Goal: Task Accomplishment & Management: Use online tool/utility

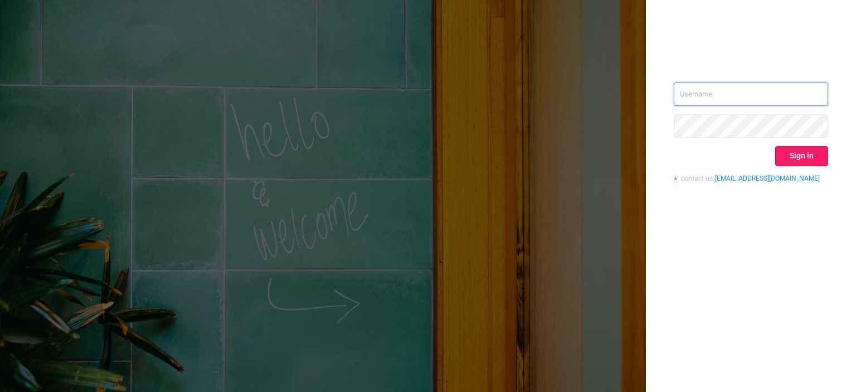
type input "[EMAIL_ADDRESS][DOMAIN_NAME]"
click at [797, 154] on button "Sign in" at bounding box center [801, 156] width 53 height 20
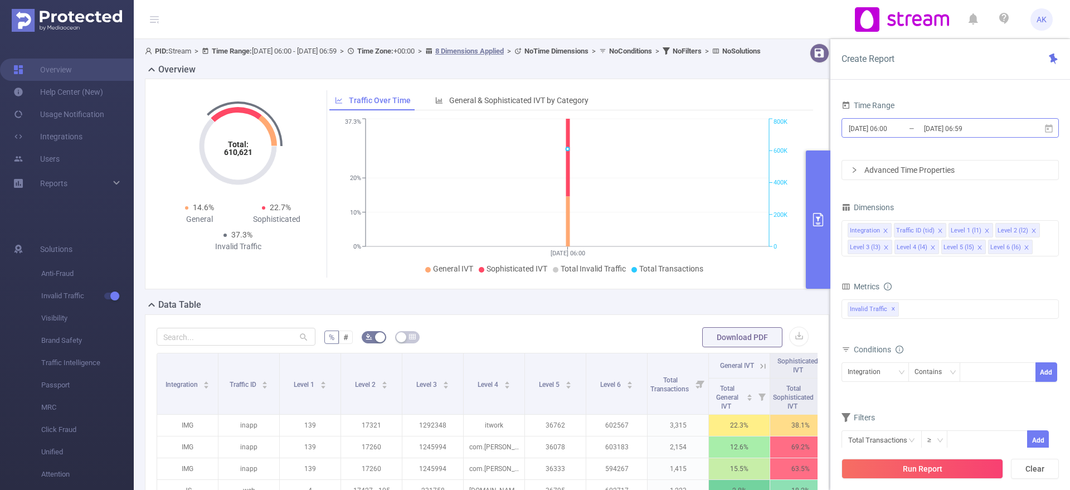
click at [856, 134] on input "[DATE] 06:59" at bounding box center [968, 128] width 90 height 15
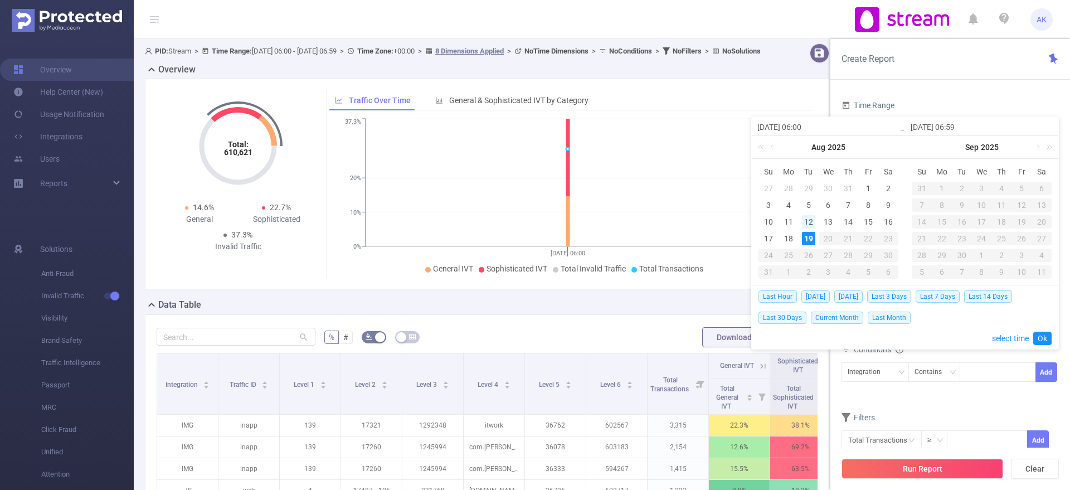
click at [803, 220] on div "12" at bounding box center [808, 221] width 13 height 13
click at [789, 241] on div "18" at bounding box center [788, 238] width 13 height 13
type input "[DATE] 06:00"
type input "[DATE] 06:59"
type input "[DATE] 06:00"
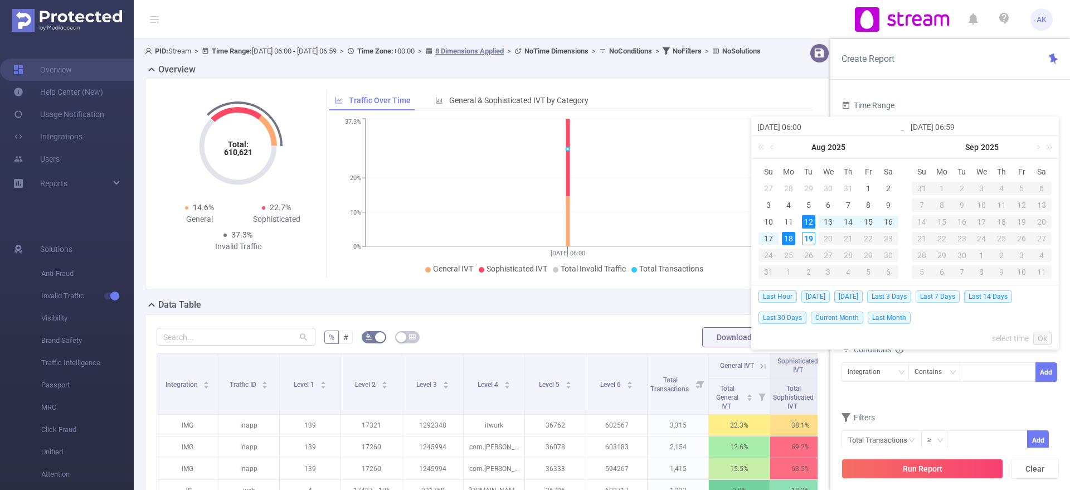
type input "[DATE] 06:59"
click at [856, 334] on link "Ok" at bounding box center [1043, 338] width 18 height 13
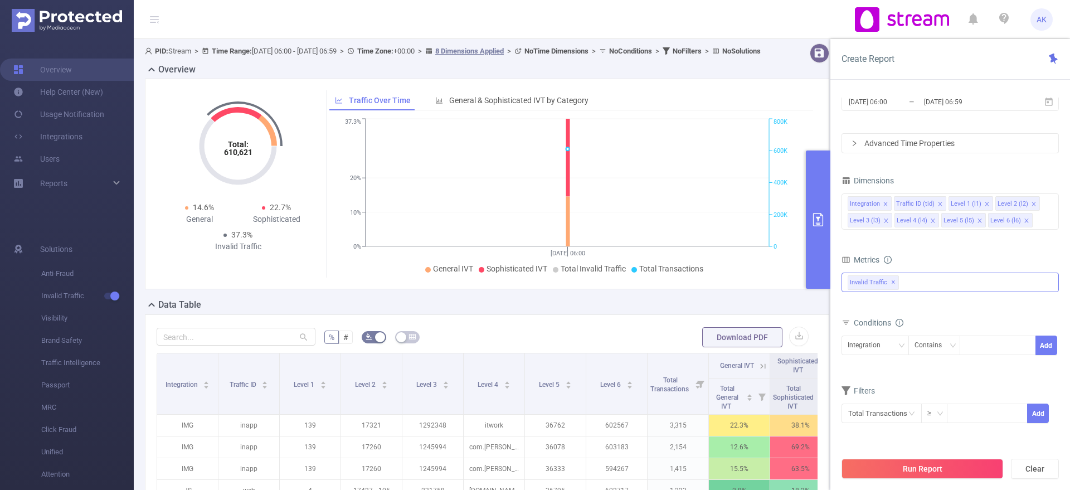
click at [856, 283] on div "Invalid Traffic ✕" at bounding box center [950, 283] width 217 height 20
click at [850, 288] on icon "icon: caret-down" at bounding box center [849, 288] width 6 height 6
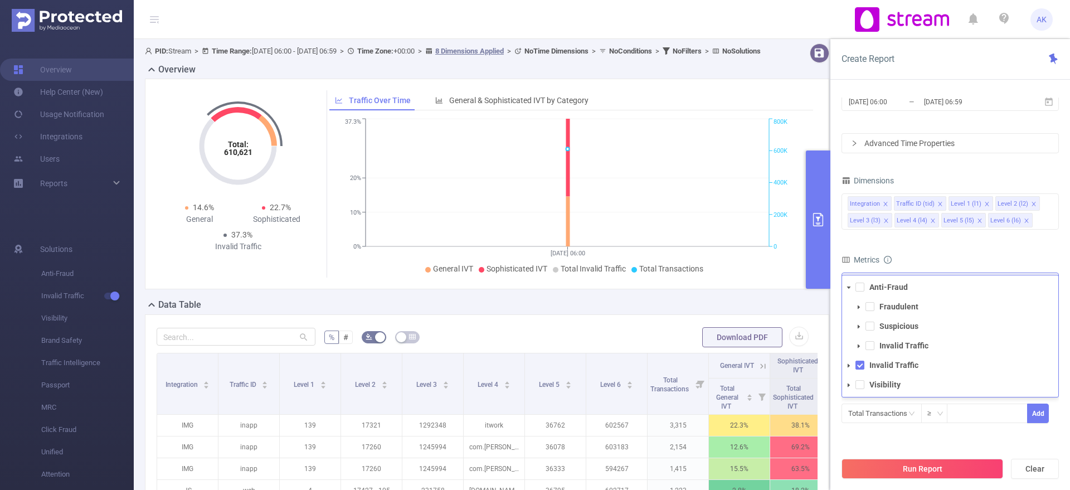
click at [850, 288] on icon "icon: caret-down" at bounding box center [849, 288] width 6 height 6
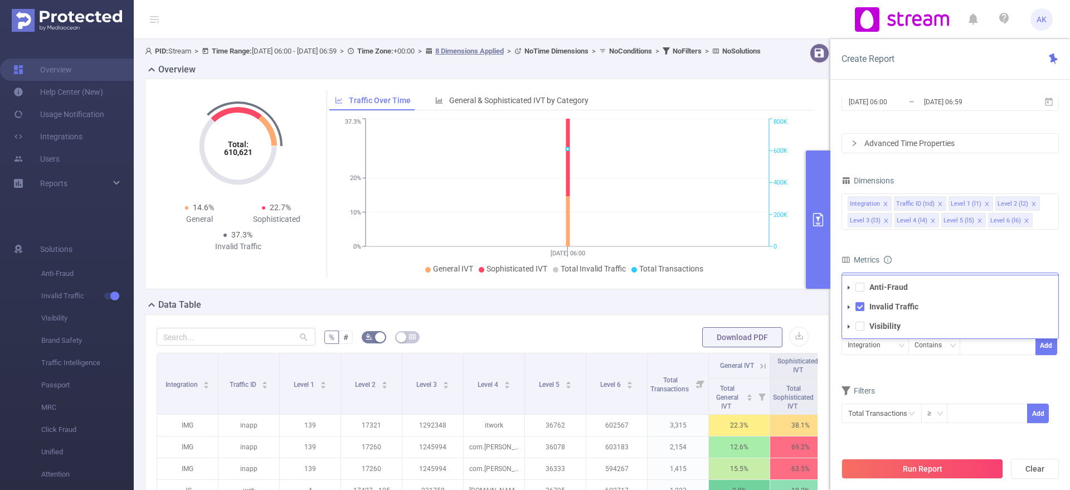
click at [850, 303] on span at bounding box center [848, 306] width 13 height 13
click at [849, 289] on icon "icon: caret-down" at bounding box center [849, 288] width 6 height 6
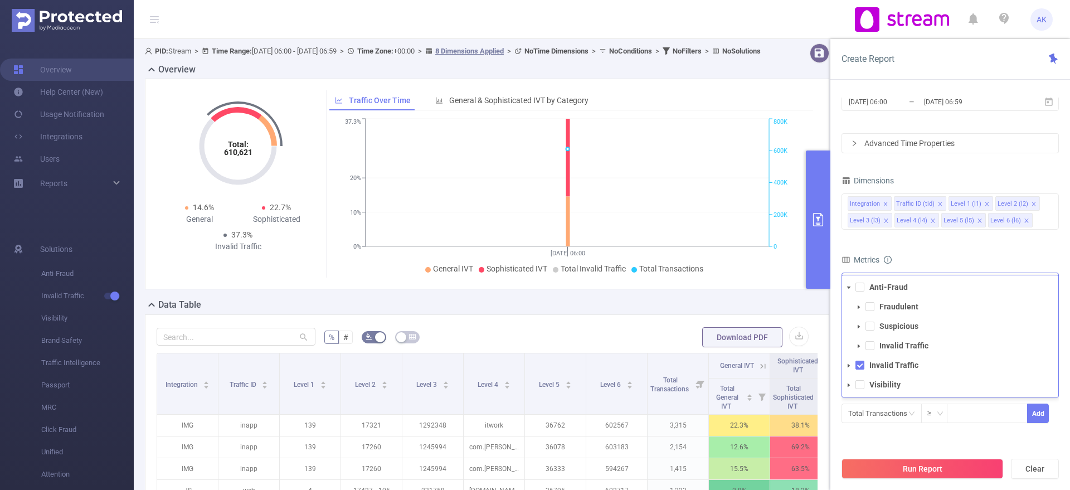
click at [849, 289] on icon "icon: caret-down" at bounding box center [849, 288] width 6 height 6
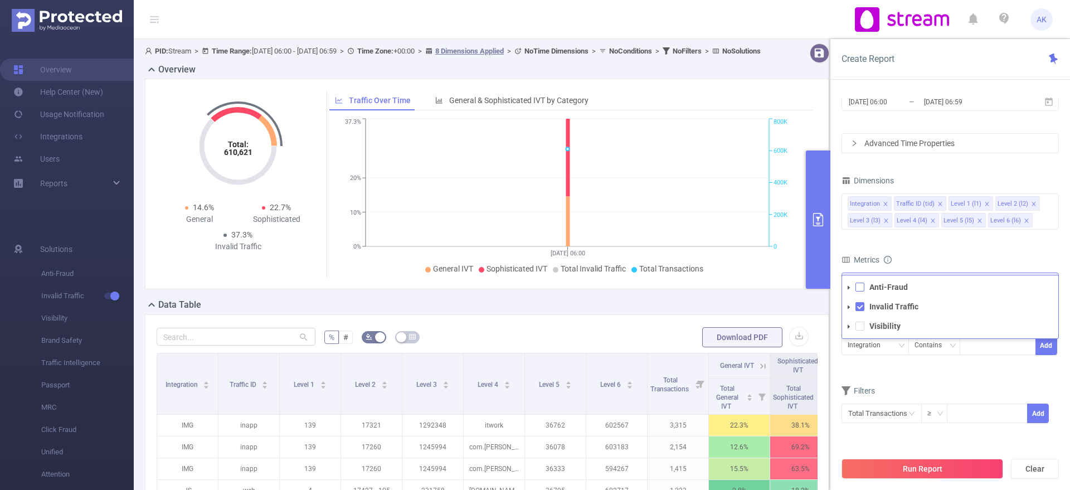
click at [856, 289] on span at bounding box center [860, 287] width 9 height 9
click at [856, 261] on div "Metrics" at bounding box center [950, 261] width 217 height 18
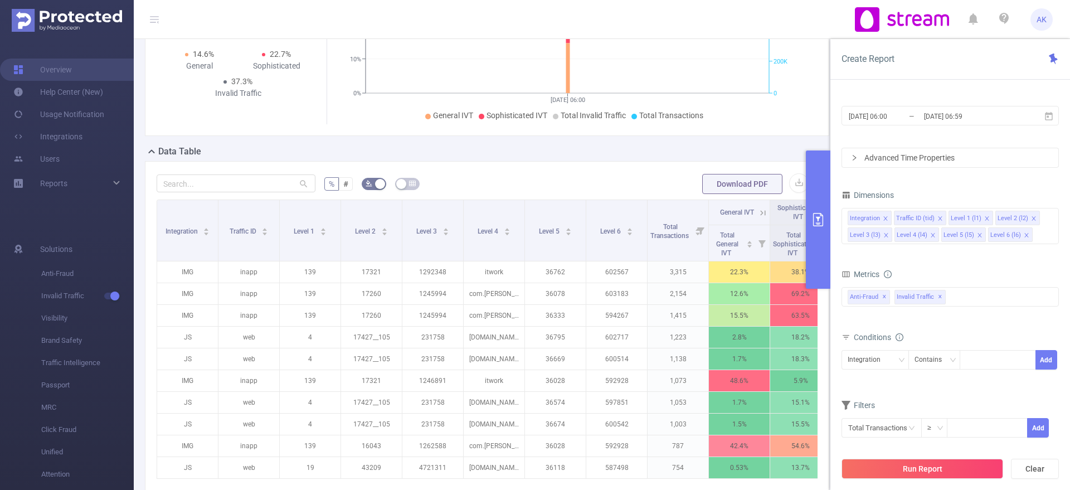
scroll to position [164, 0]
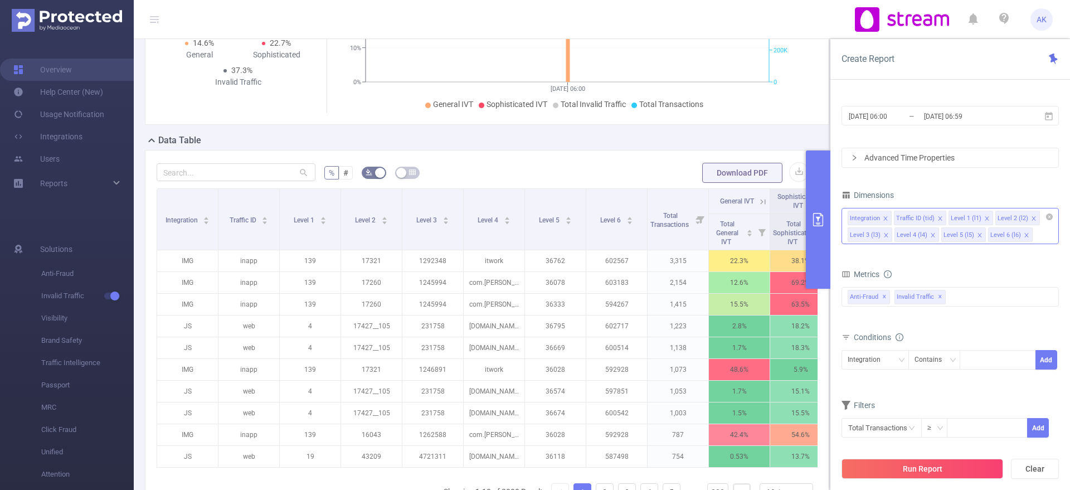
click at [856, 235] on icon "icon: close" at bounding box center [980, 235] width 6 height 6
click at [856, 234] on icon "icon: close" at bounding box center [980, 235] width 4 height 4
click at [856, 235] on icon "icon: close" at bounding box center [933, 235] width 6 height 6
click at [856, 234] on icon "icon: close" at bounding box center [886, 235] width 4 height 4
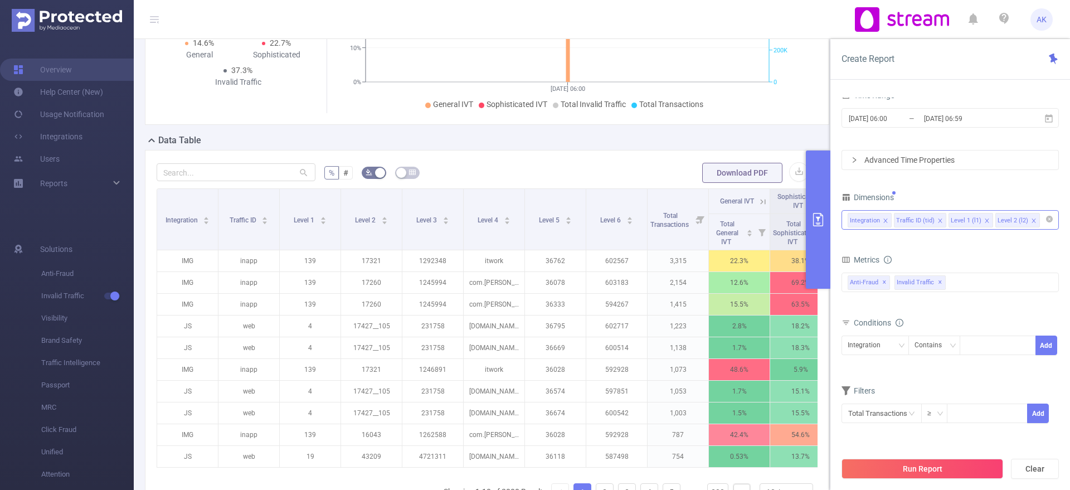
click at [856, 163] on div "Advanced Time Properties" at bounding box center [950, 160] width 216 height 19
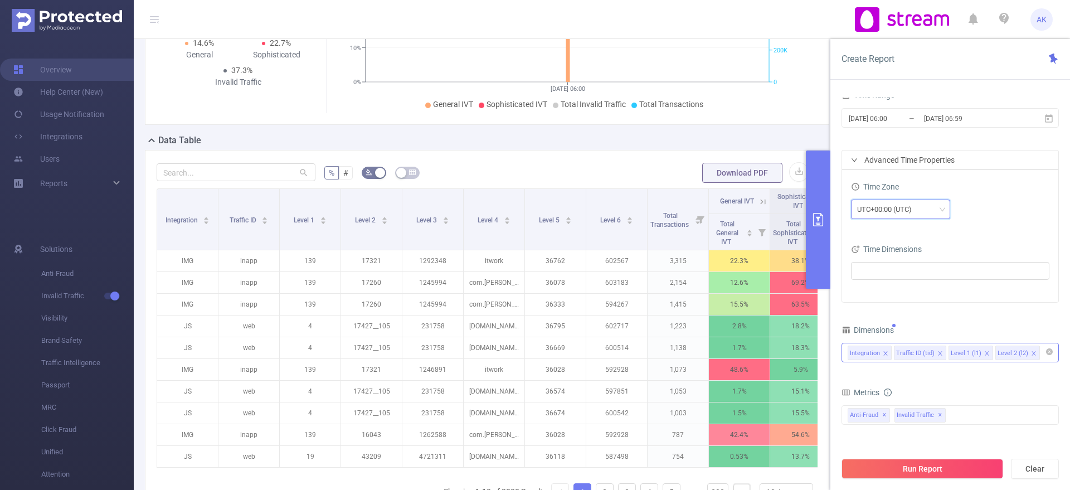
click at [856, 208] on div "UTC+00:00 (UTC)" at bounding box center [888, 209] width 62 height 18
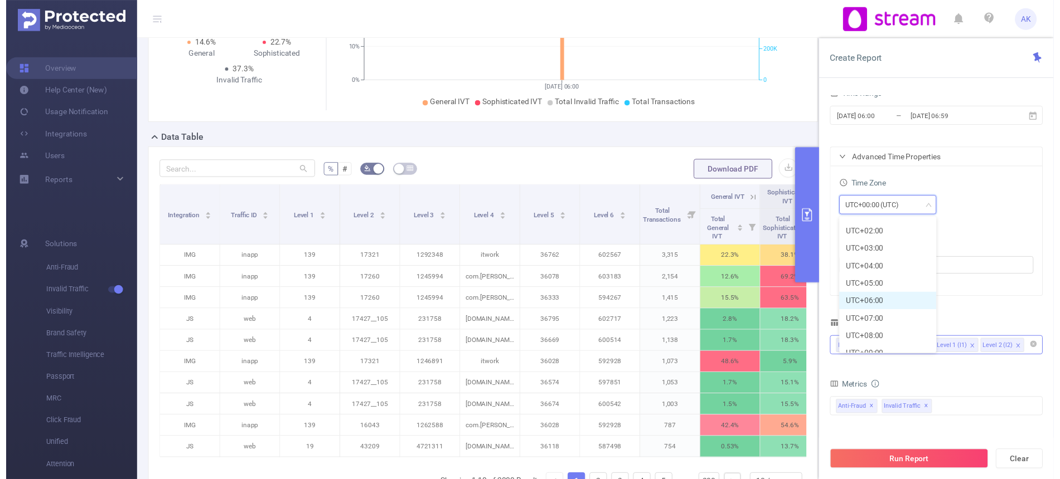
scroll to position [264, 0]
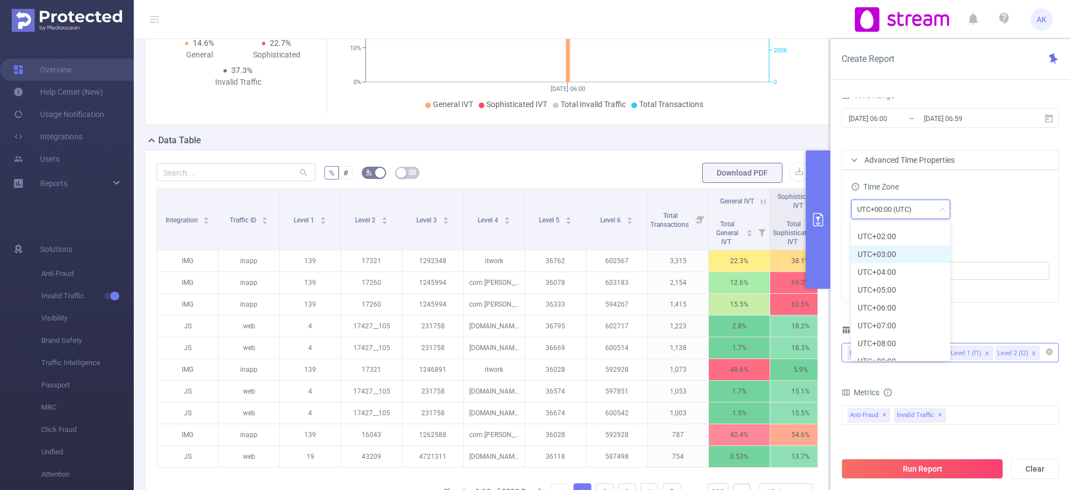
click at [856, 253] on li "UTC+03:00" at bounding box center [900, 254] width 99 height 18
click at [856, 266] on ul at bounding box center [946, 271] width 183 height 17
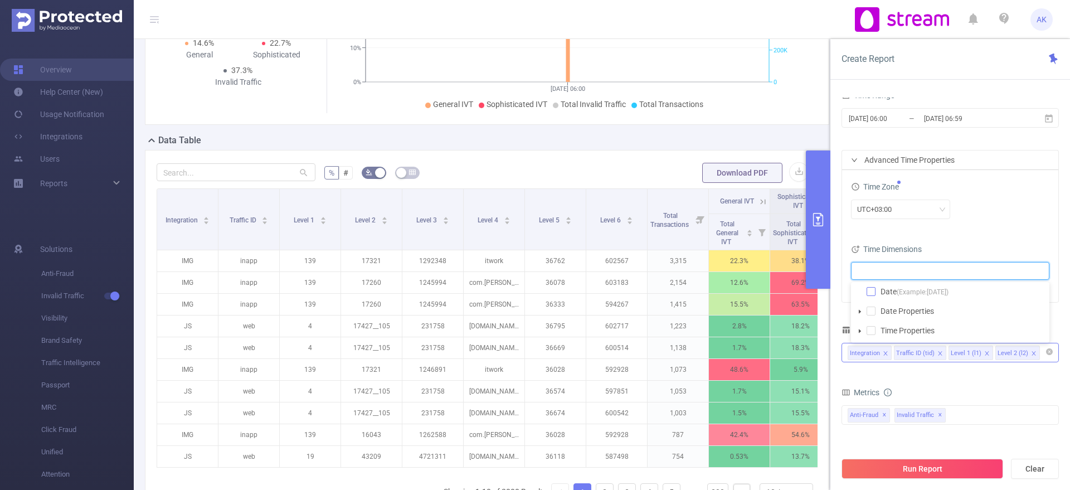
click at [856, 292] on span at bounding box center [871, 291] width 9 height 9
click at [856, 272] on icon "icon: close" at bounding box center [875, 271] width 4 height 4
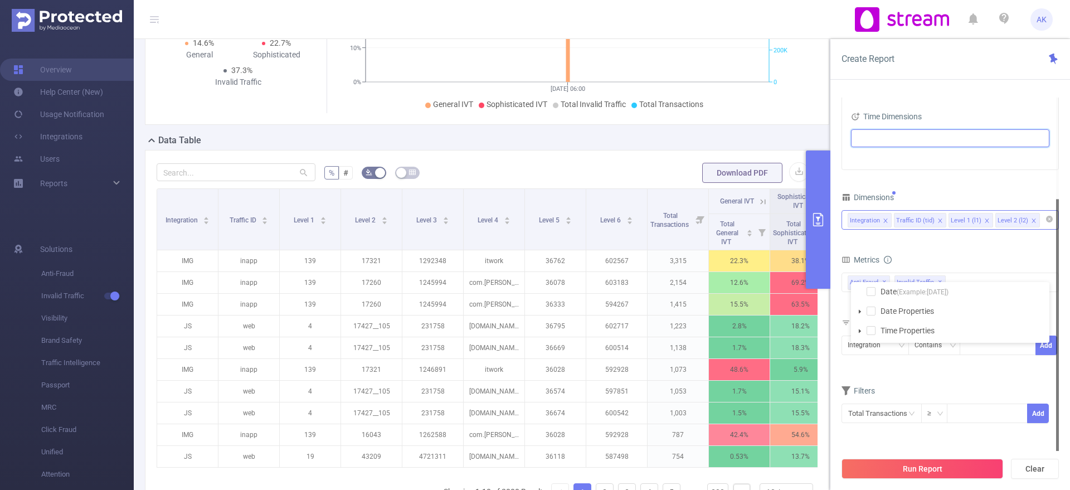
click at [856, 367] on div "Conditions Integration Contains Add" at bounding box center [950, 342] width 217 height 55
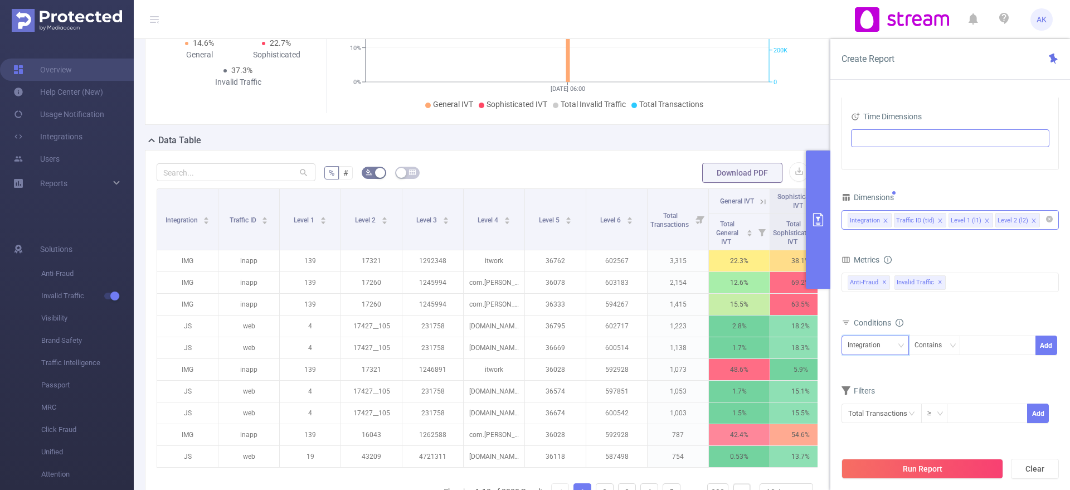
click at [856, 353] on div "Integration" at bounding box center [868, 345] width 41 height 18
click at [856, 391] on li "Level 2 (l2)" at bounding box center [875, 422] width 67 height 18
click at [856, 345] on icon "icon: down" at bounding box center [953, 345] width 6 height 4
click at [856, 346] on div at bounding box center [998, 346] width 76 height 20
click at [856, 347] on div at bounding box center [998, 346] width 76 height 20
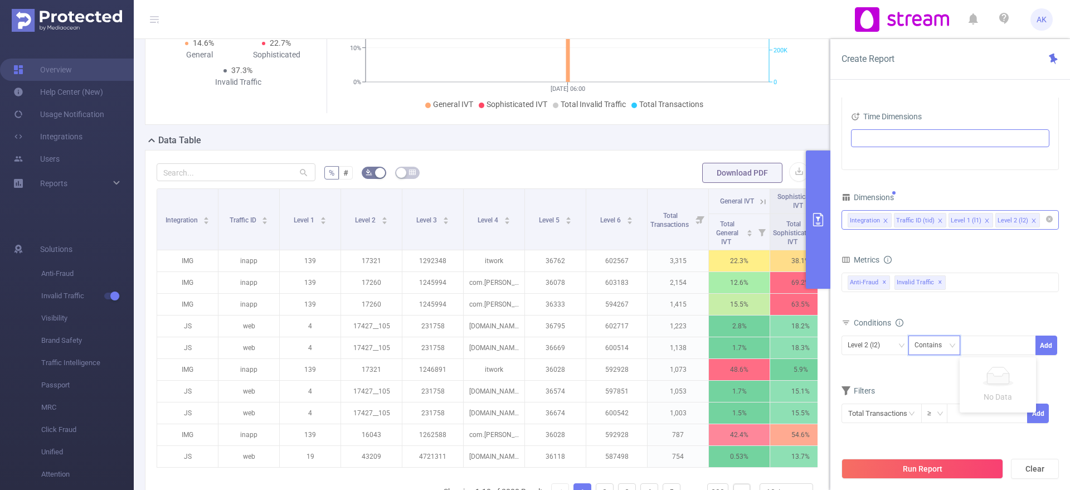
click at [856, 347] on div "Contains" at bounding box center [932, 345] width 35 height 18
click at [856, 390] on li "Is" at bounding box center [945, 386] width 74 height 18
click at [856, 351] on div at bounding box center [998, 345] width 64 height 18
paste input "2030176924"
type input "2030176924"
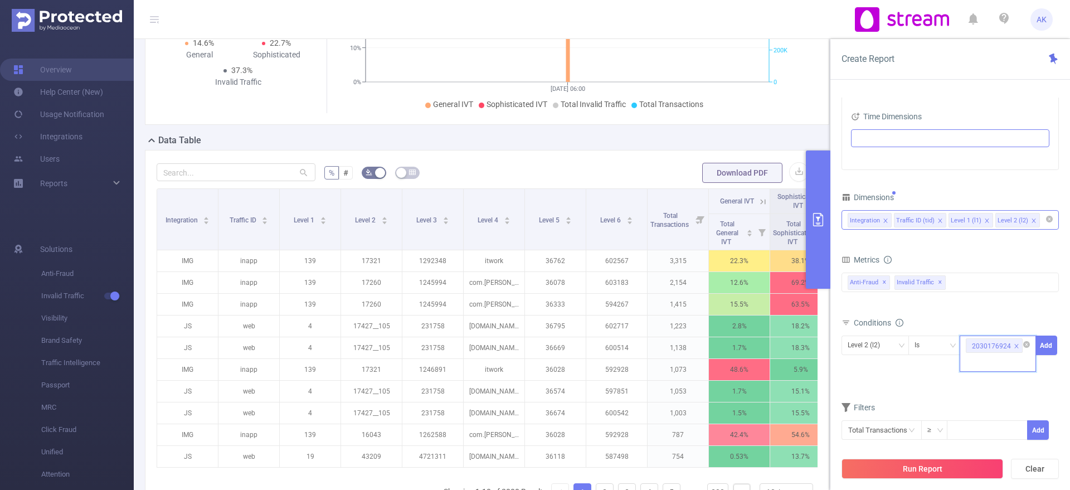
paste input "de1870d7af73170694337db2acf52a07"
type input "de1870d7af73170694337db2acf52a07"
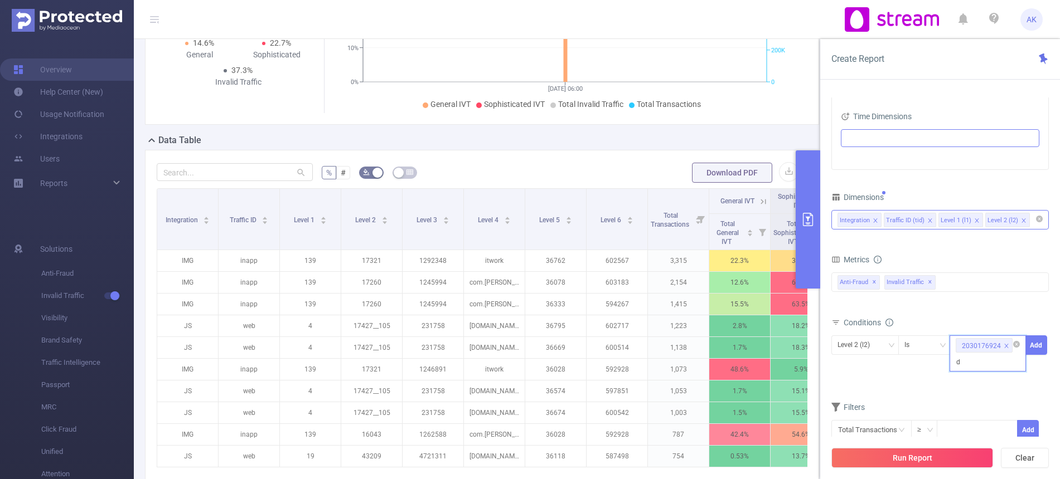
scroll to position [0, 54]
click at [856, 384] on li "de1870d7af73170694337db2acf52a07" at bounding box center [1030, 385] width 163 height 18
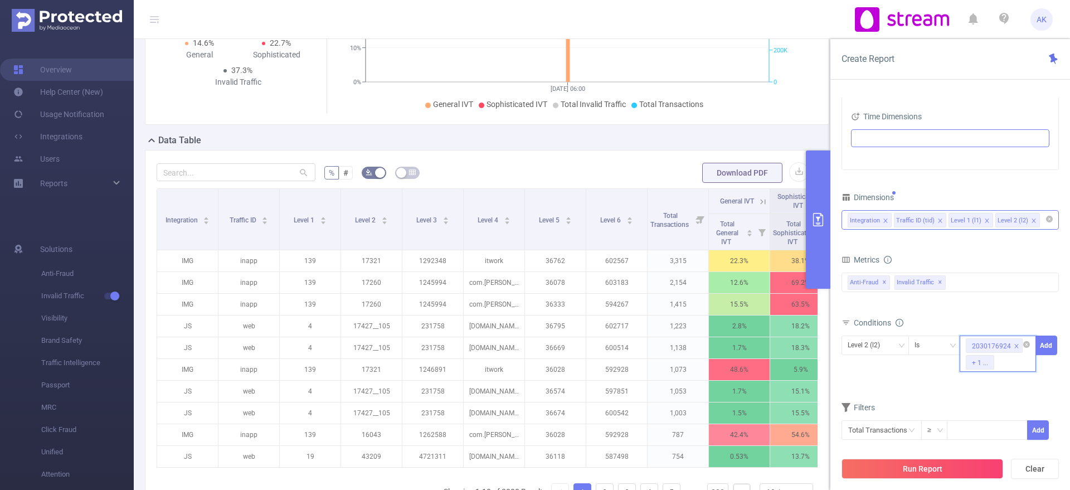
paste input "8295d7e52d9243cd63e9b110f267febe"
type input "8295d7e52d9243cd63e9b110f267febe"
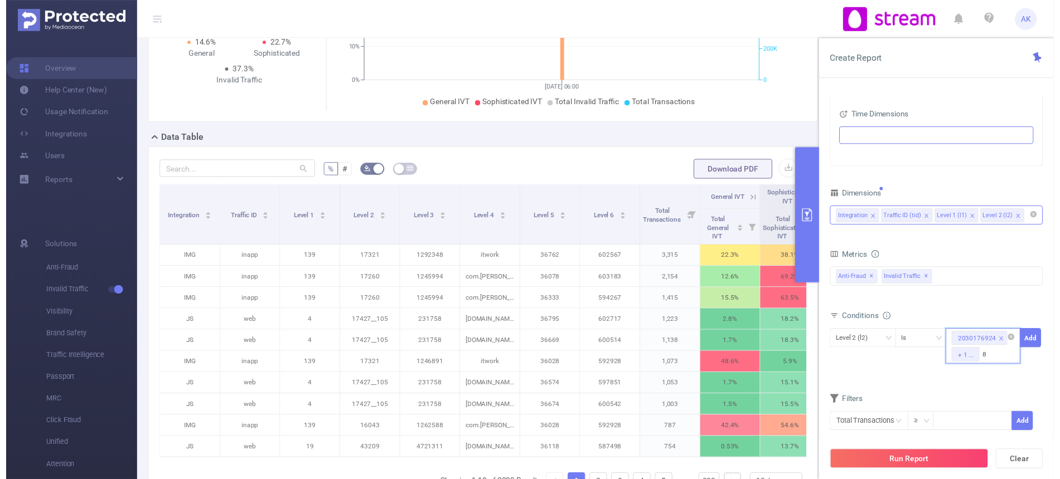
scroll to position [0, 54]
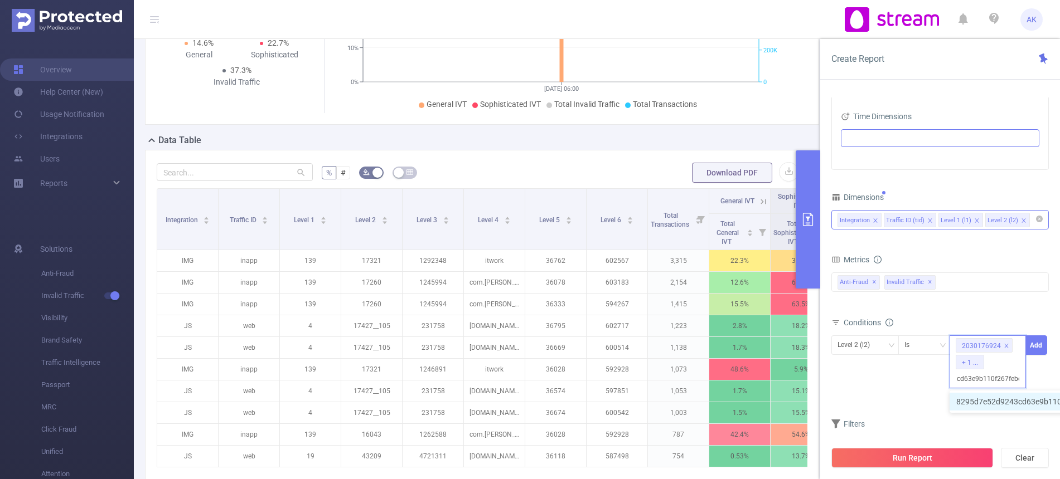
click at [856, 391] on li "8295d7e52d9243cd63e9b110f267febe" at bounding box center [1029, 402] width 161 height 18
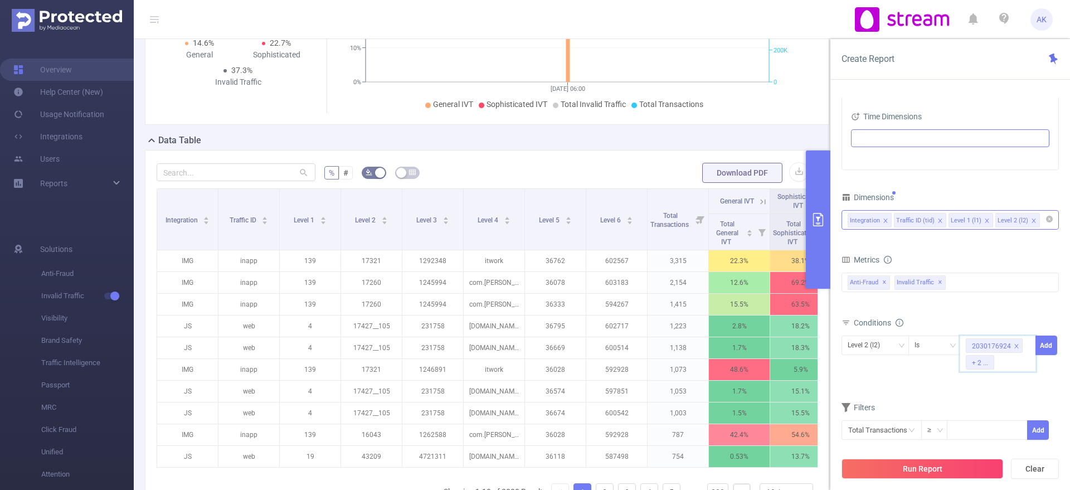
paste input "c74926c9f0eb733e6cea790cca48bec9"
type input "c74926c9f0eb733e6cea790cca48bec9"
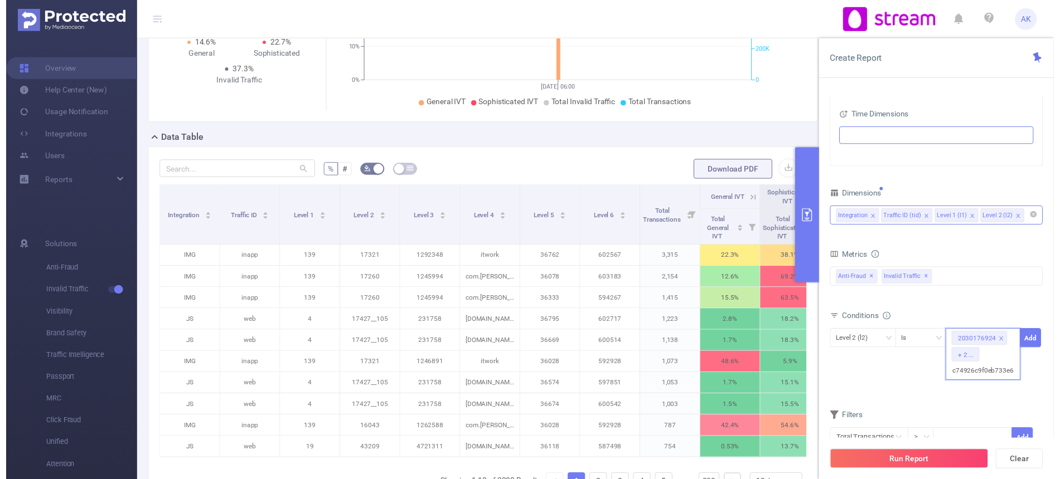
scroll to position [0, 54]
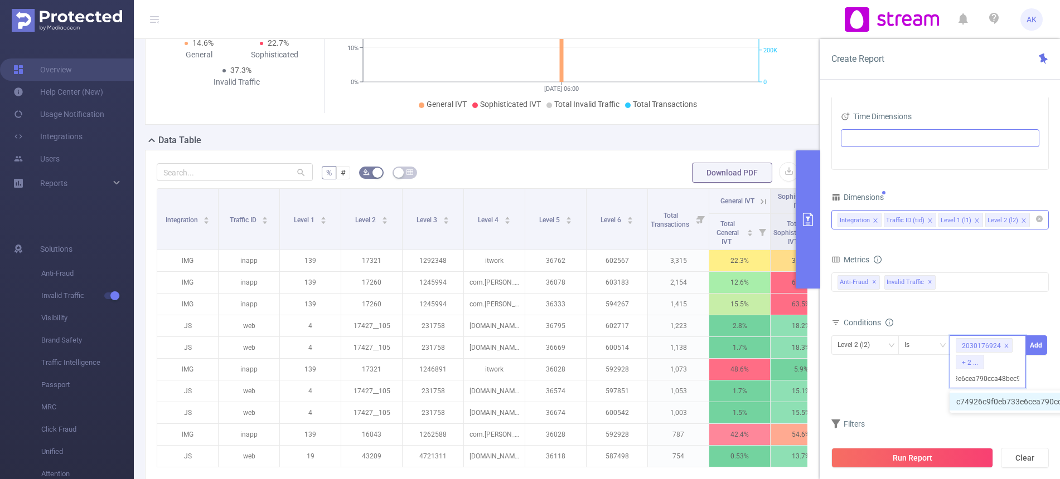
click at [856, 391] on li "c74926c9f0eb733e6cea790cca48bec9" at bounding box center [1029, 402] width 160 height 18
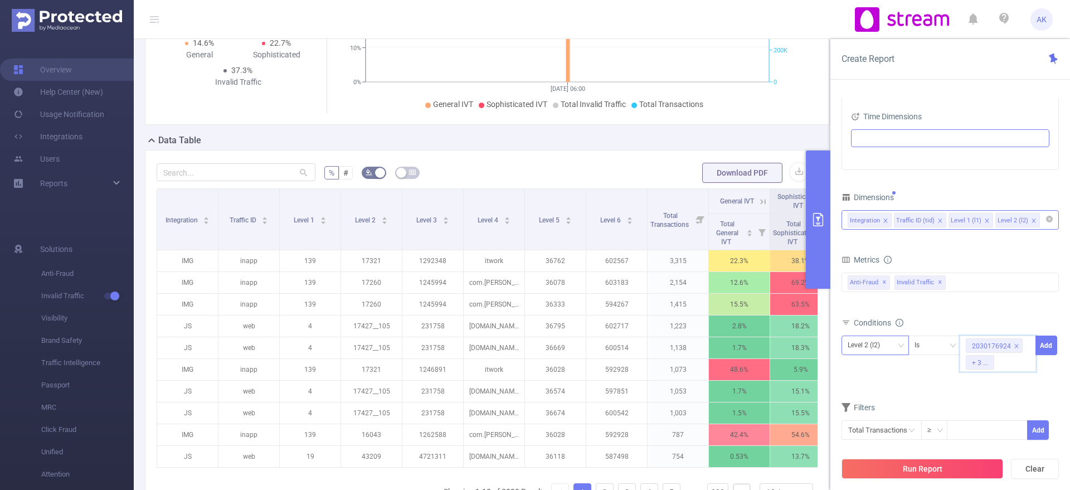
paste input "64d6701e50a43275236a6bf19aa14ee7"
type input "64d6701e50a43275236a6bf19aa14ee7"
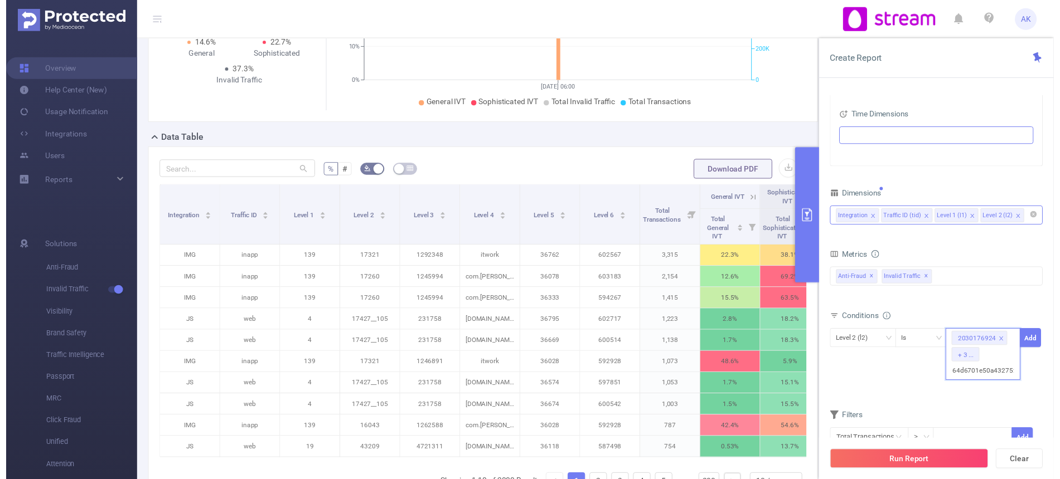
scroll to position [0, 55]
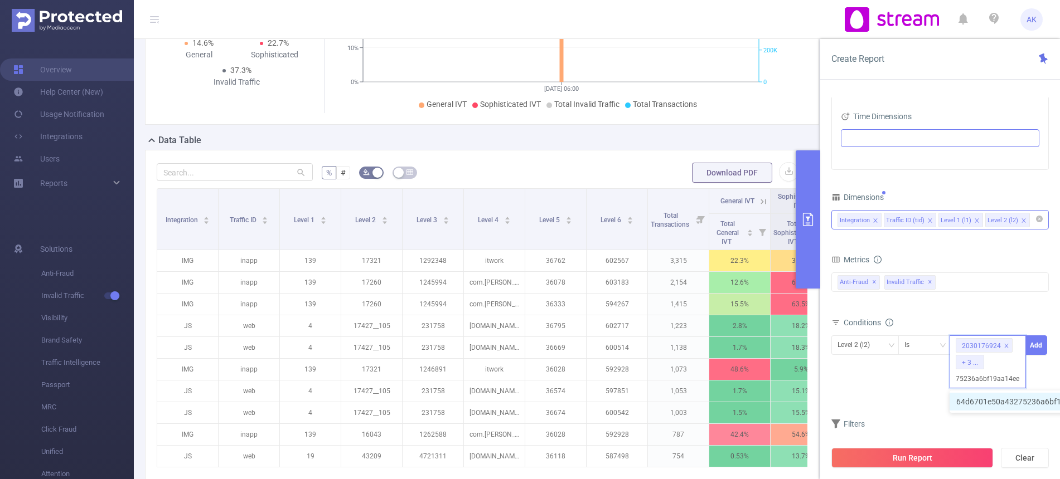
click at [856, 391] on li "64d6701e50a43275236a6bf19aa14ee7" at bounding box center [1031, 402] width 164 height 18
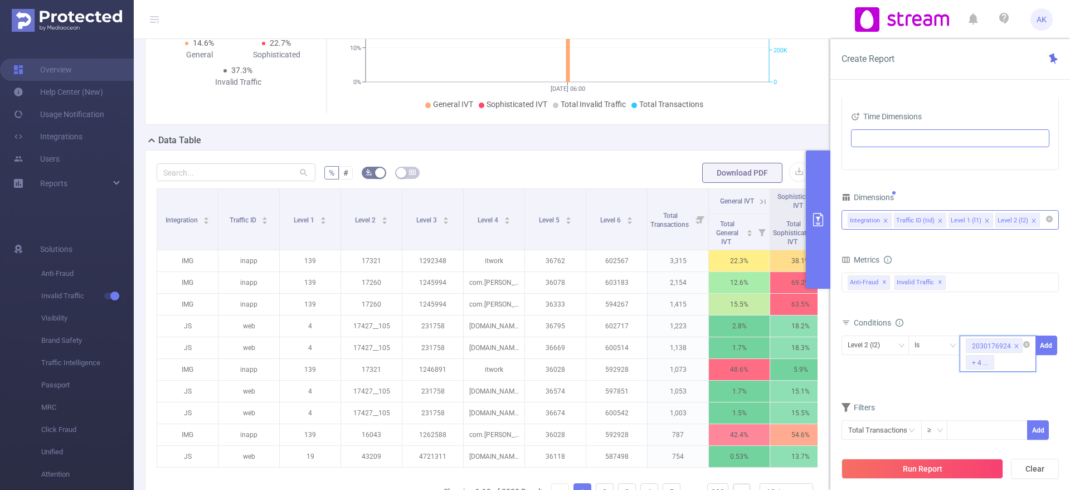
paste input "d5b9fc16903f0c416b19eff7b7abf453"
type input "d5b9fc16903f0c416b19eff7b7abf453"
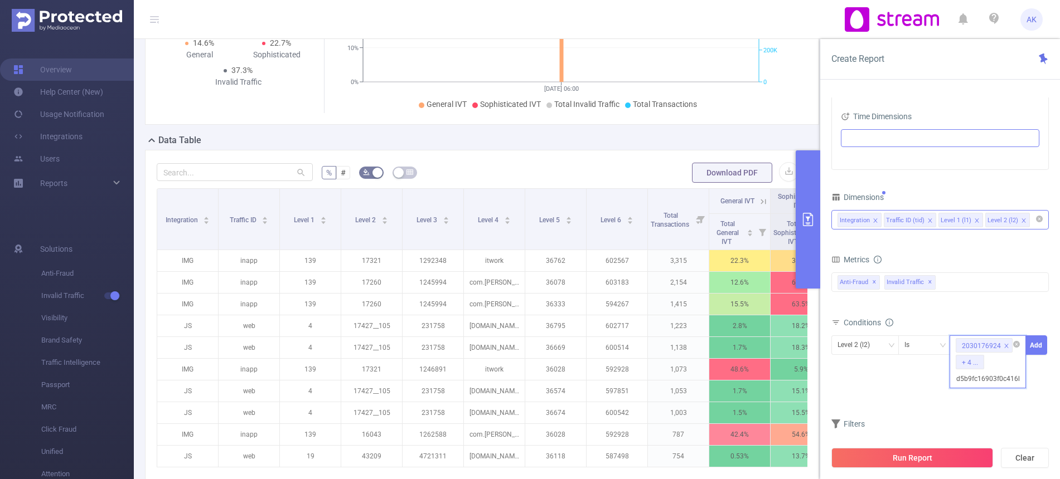
scroll to position [0, 49]
click at [856, 391] on li "d5b9fc16903f0c416b19eff7b7abf453" at bounding box center [1027, 402] width 157 height 18
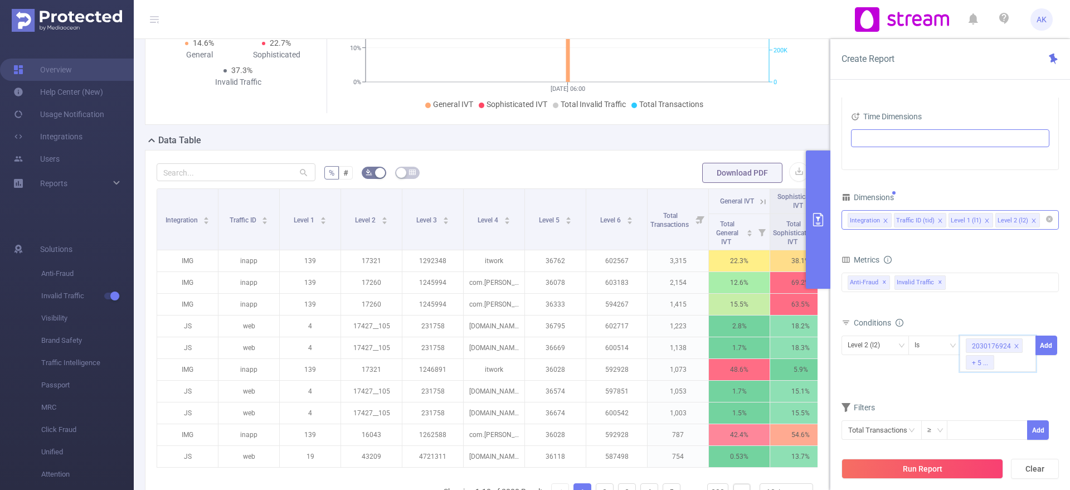
paste input "32ac1f332db70a8b1c246f1a1284d486"
type input "32ac1f332db70a8b1c246f1a1284d486"
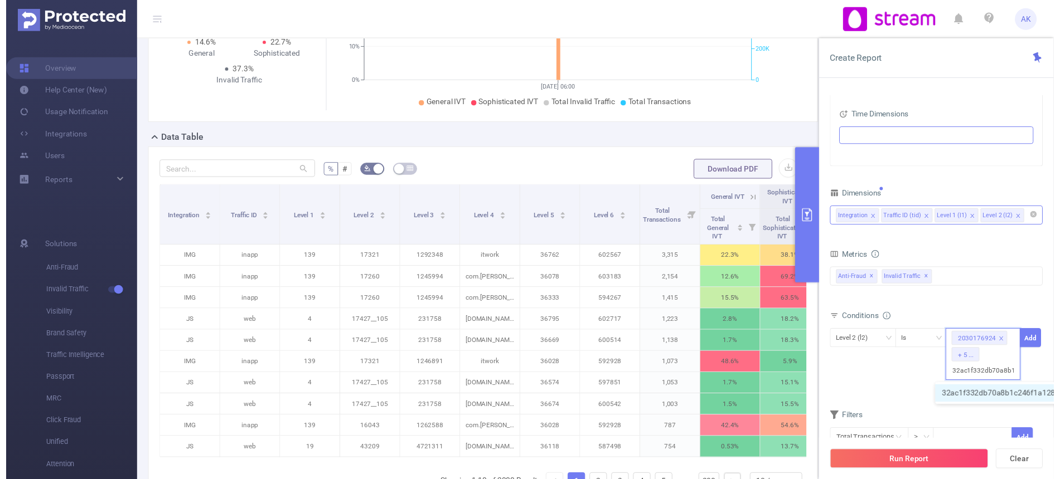
scroll to position [0, 54]
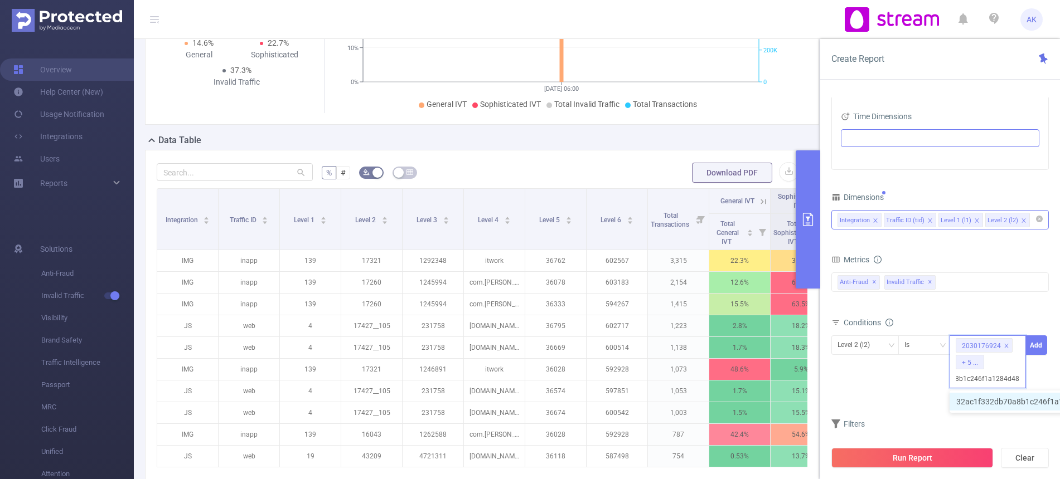
click at [856, 391] on li "32ac1f332db70a8b1c246f1a1284d486" at bounding box center [1030, 402] width 163 height 18
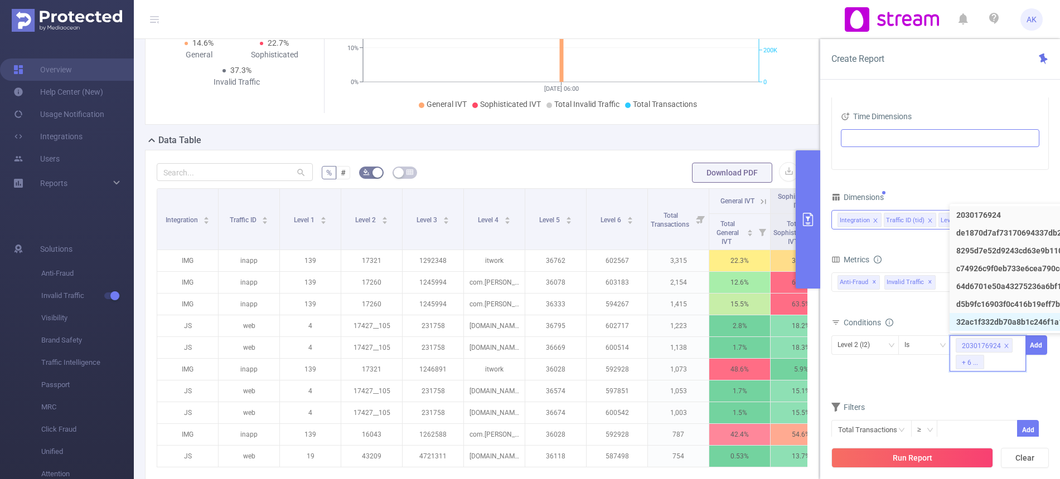
scroll to position [0, 0]
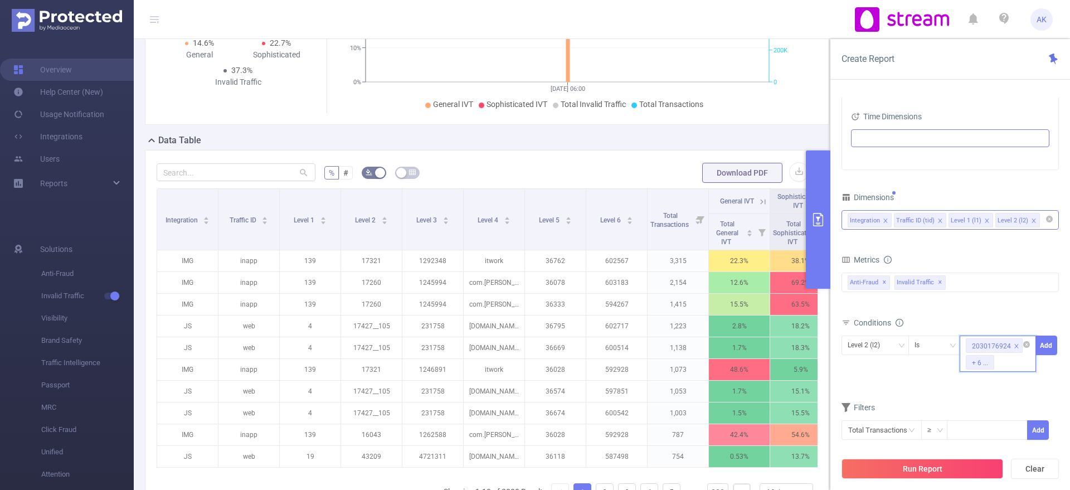
paste input "299315496"
type input "299315496"
click at [856, 391] on li "299315496" at bounding box center [998, 402] width 76 height 18
paste input "d6550111ee1a8a8f4a23262cb5b6f0d0"
type input "d6550111ee1a8a8f4a23262cb5b6f0d0"
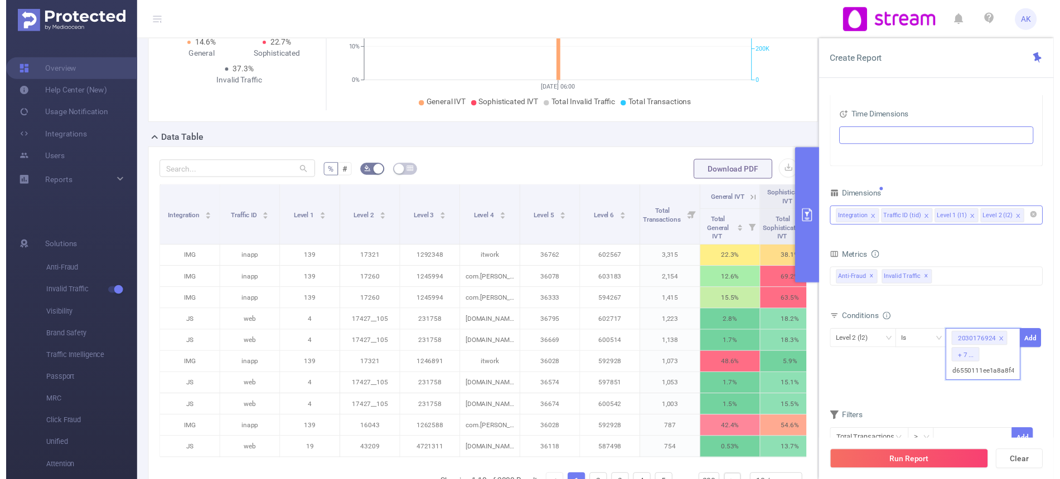
scroll to position [0, 54]
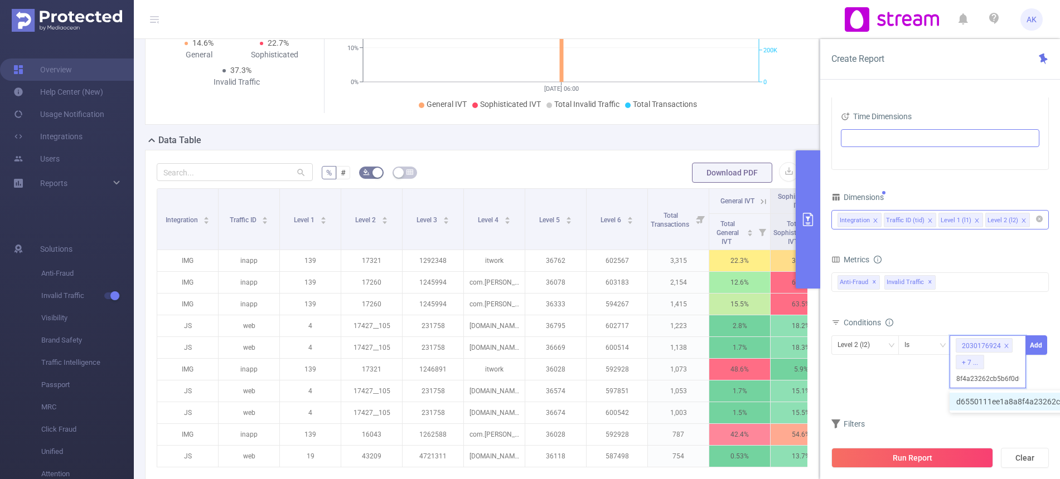
click at [856, 391] on li "d6550111ee1a8a8f4a23262cb5b6f0d0" at bounding box center [1030, 402] width 162 height 18
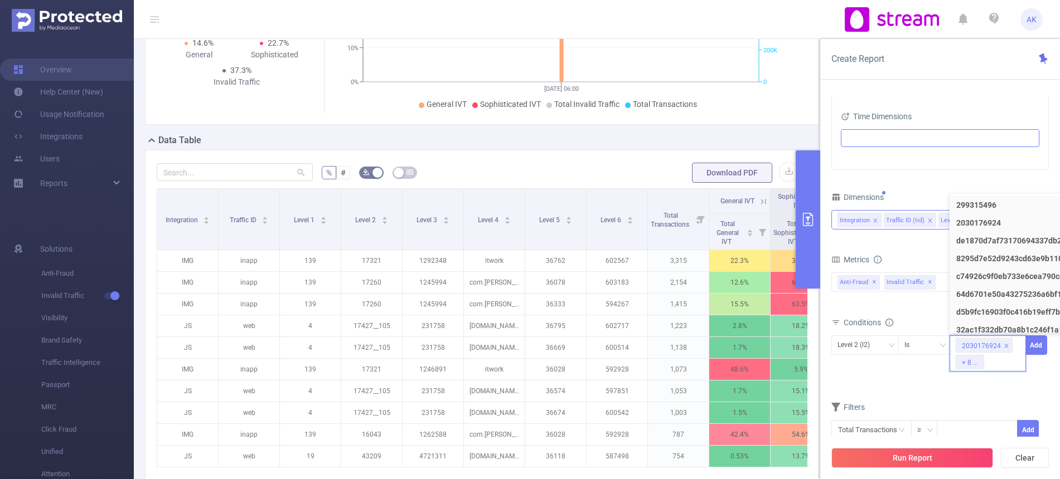
scroll to position [0, 0]
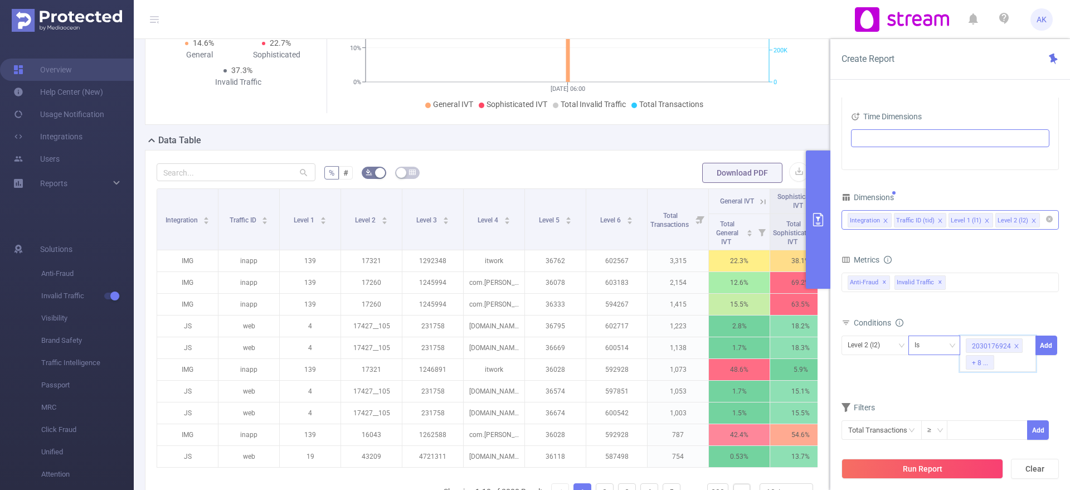
paste input "634a6efbd9bf235979d776b7283af089"
type input "634a6efbd9bf235979d776b7283af089"
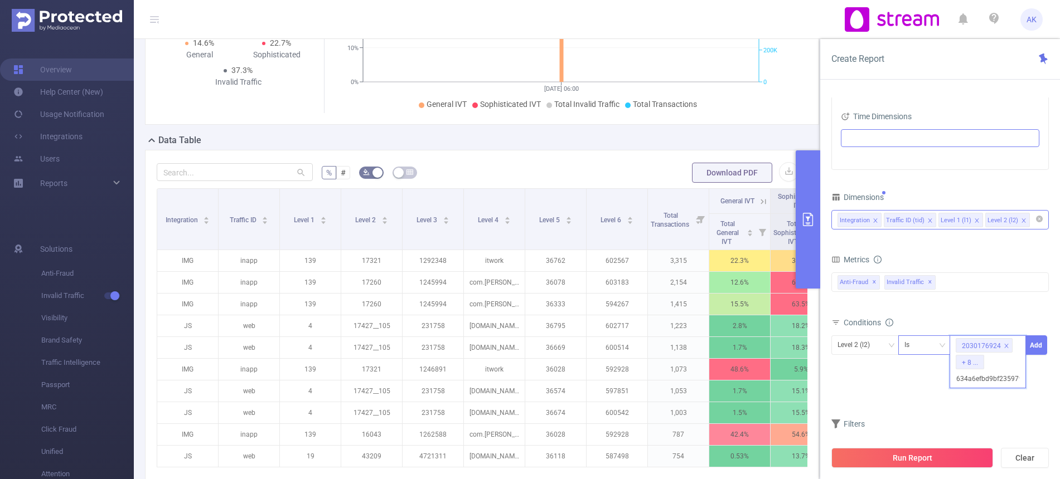
scroll to position [0, 52]
click at [856, 391] on li "634a6efbd9bf235979d776b7283af089" at bounding box center [1030, 402] width 162 height 18
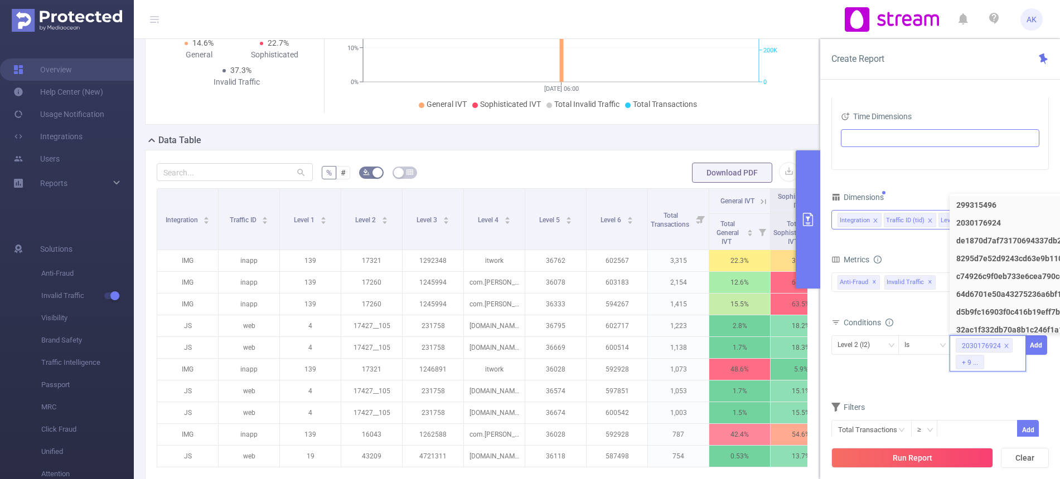
scroll to position [0, 0]
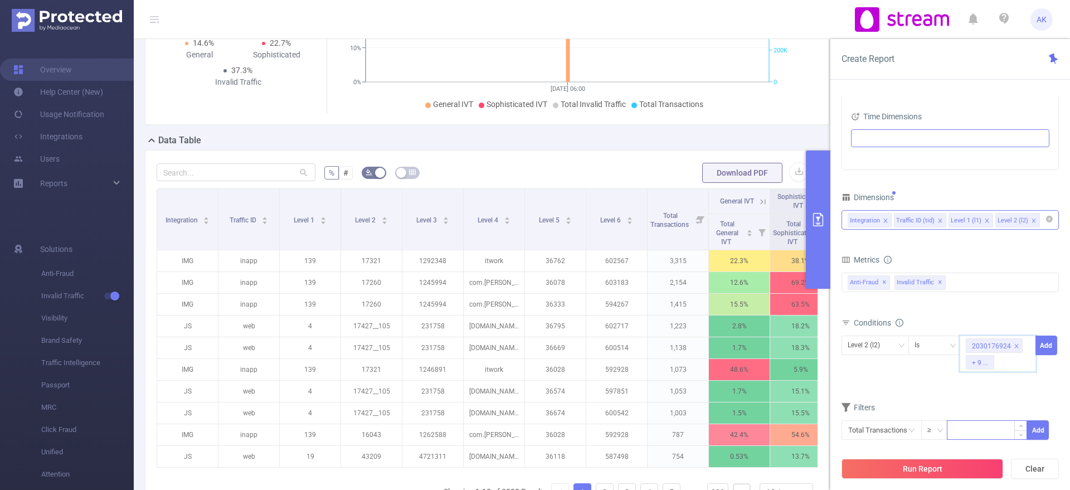
paste input "b6d529481d36143de50d5325a7b56f2c"
type input "b6d529481d36143de50d5325a7b56f2c"
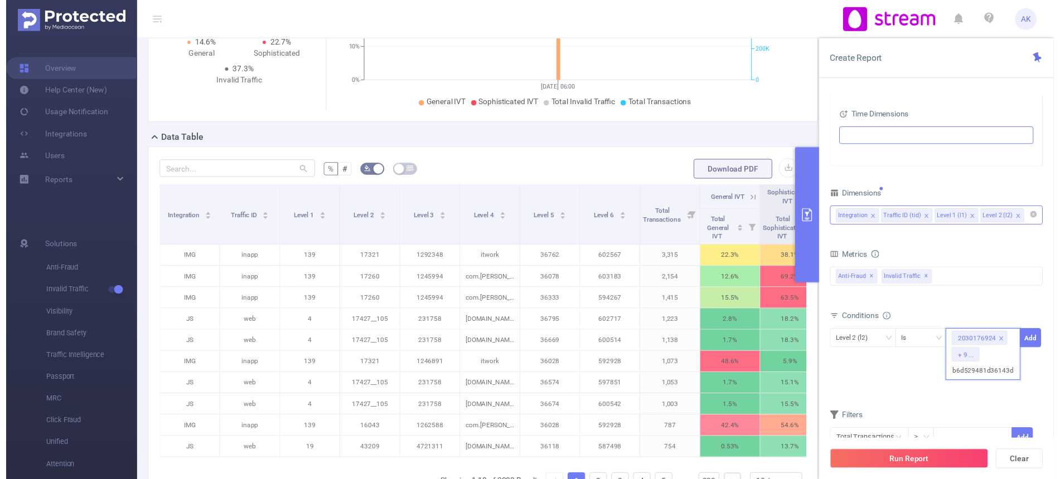
scroll to position [0, 55]
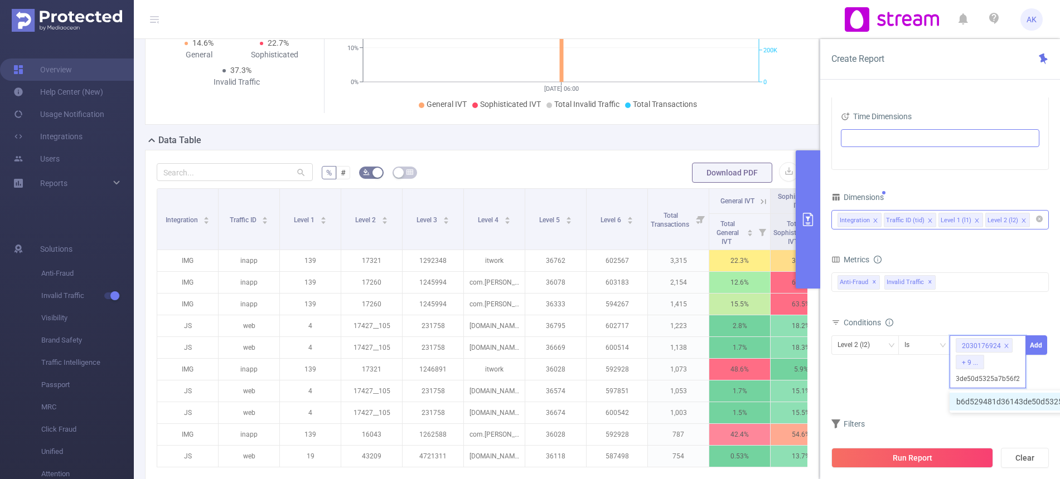
click at [856, 391] on li "b6d529481d36143de50d5325a7b56f2c" at bounding box center [1031, 402] width 164 height 18
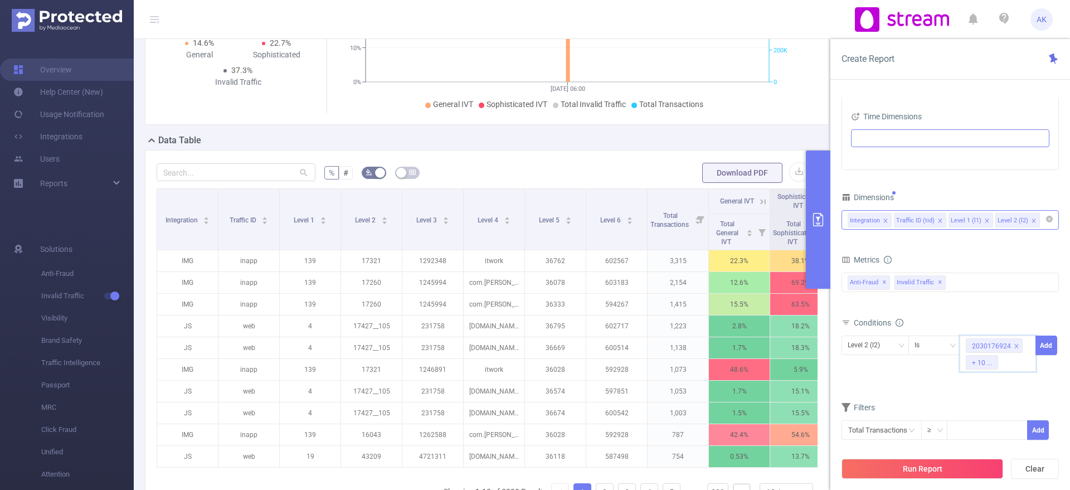
paste input "acebc40c2113658d94986e0748804f71"
type input "acebc40c2113658d94986e0748804f71"
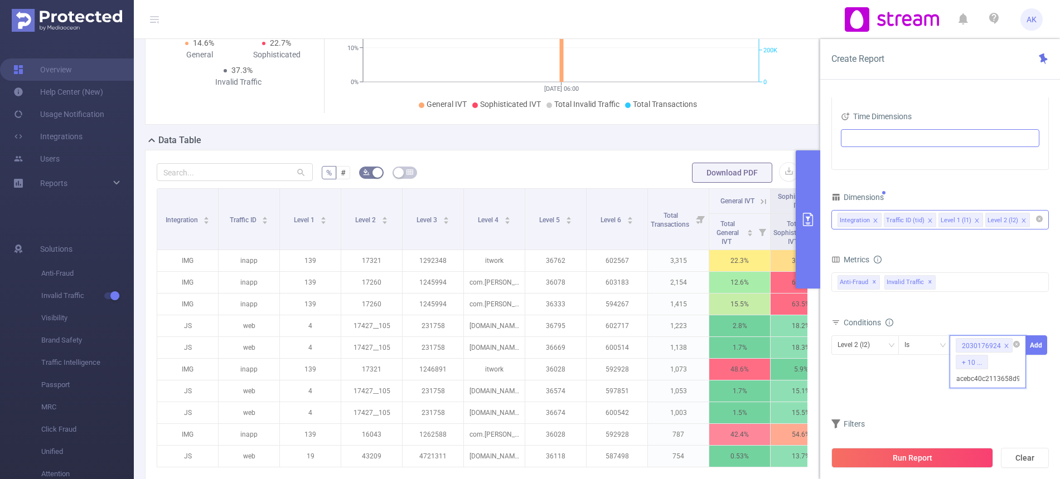
scroll to position [0, 55]
click at [856, 391] on li "acebc40c2113658d94986e0748804f71" at bounding box center [1030, 402] width 163 height 18
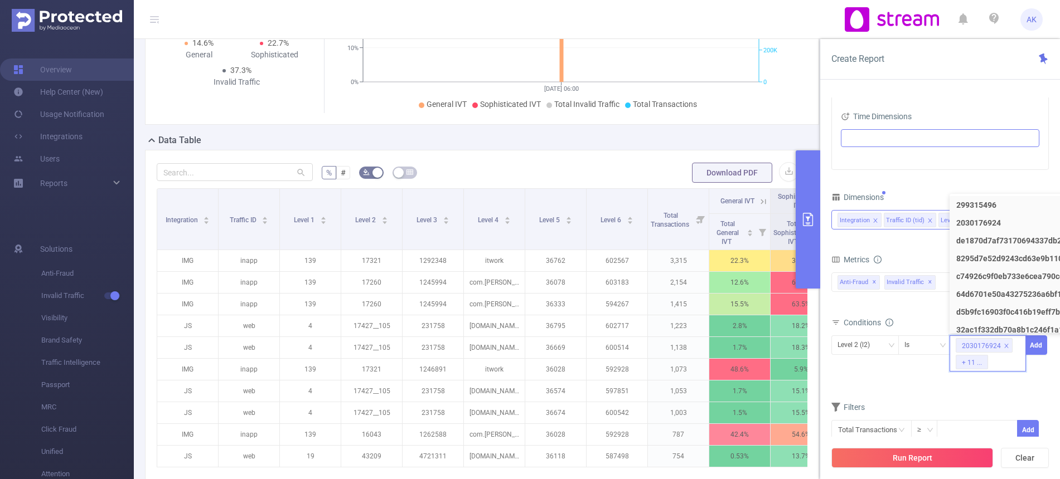
scroll to position [0, 0]
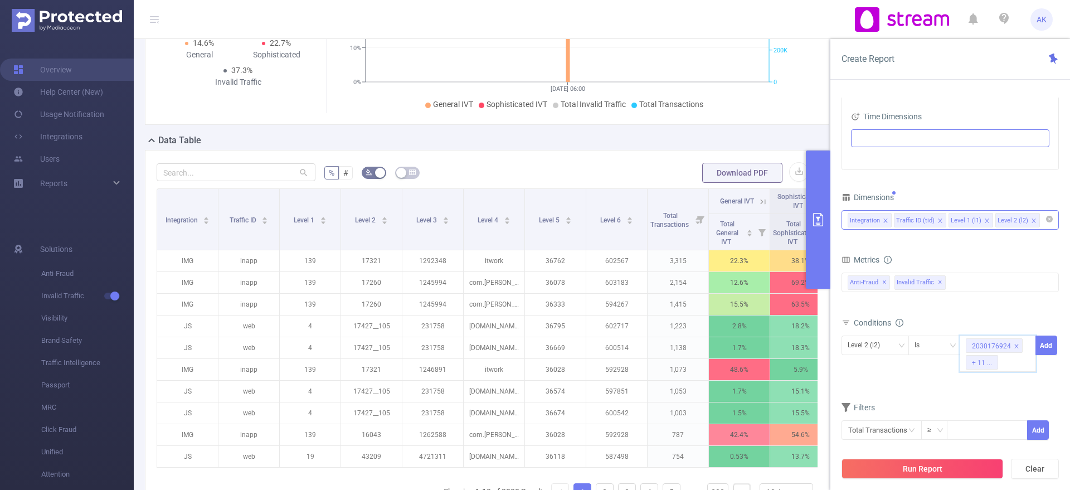
paste input "65bd063b3720d703fa73072dcabb277a"
type input "65bd063b3720d703fa73072dcabb277a"
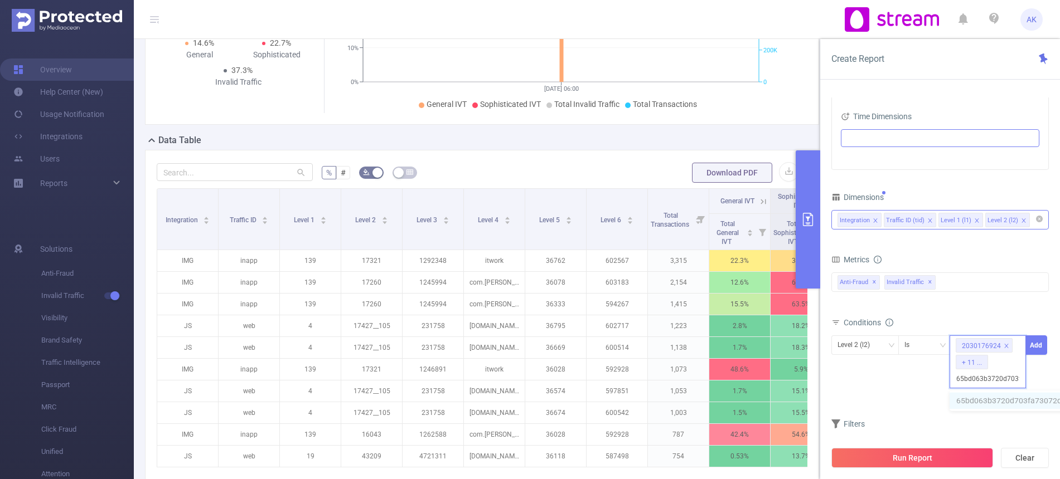
scroll to position [0, 55]
click at [856, 391] on li "65bd063b3720d703fa73072dcabb277a" at bounding box center [1031, 402] width 165 height 18
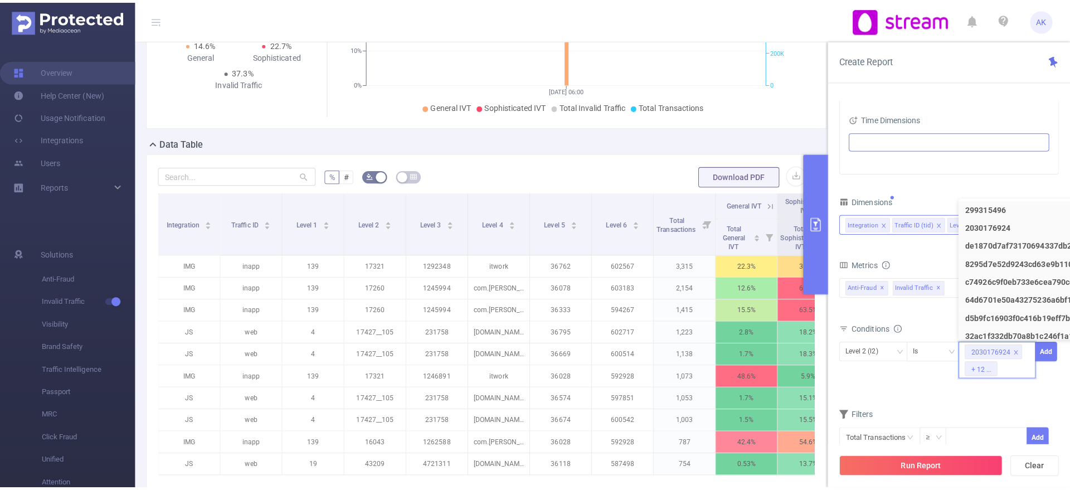
scroll to position [0, 0]
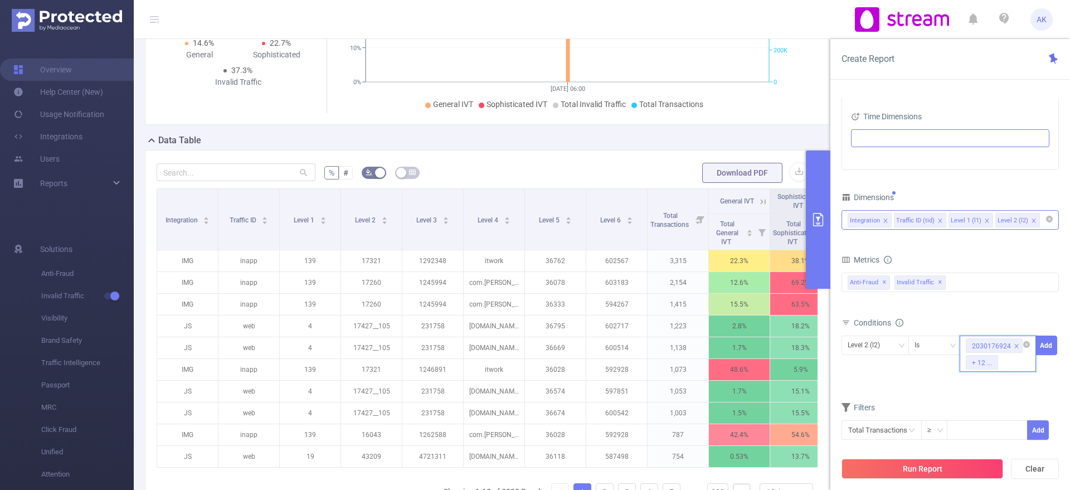
paste input "4112863105"
type input "4112863105"
click at [856, 391] on li "4112863105" at bounding box center [998, 402] width 76 height 18
paste input "1-1770"
type input "1-1770"
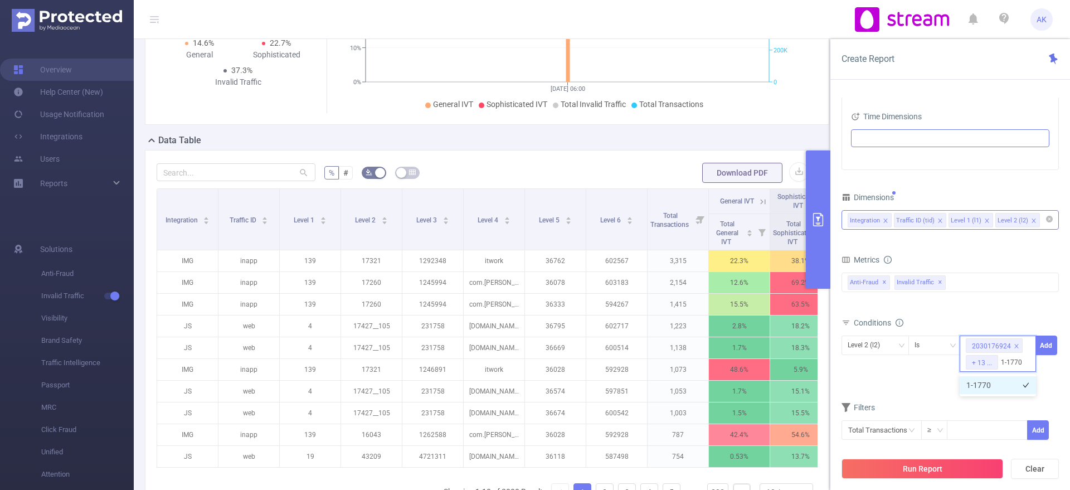
click at [856, 382] on li "1-1770" at bounding box center [998, 385] width 76 height 18
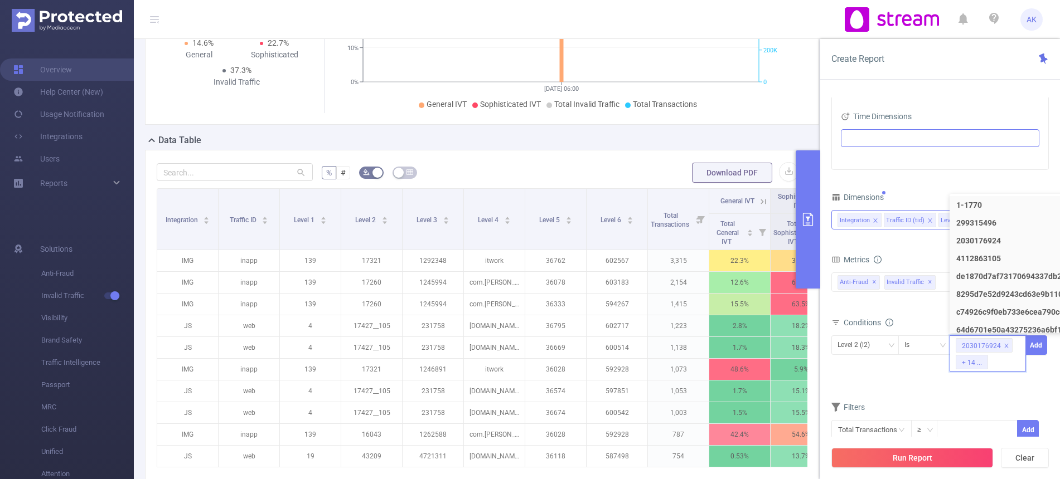
click at [856, 366] on span "Level 2 (l2) Is 2030176924 + 14 ... Add" at bounding box center [939, 354] width 217 height 36
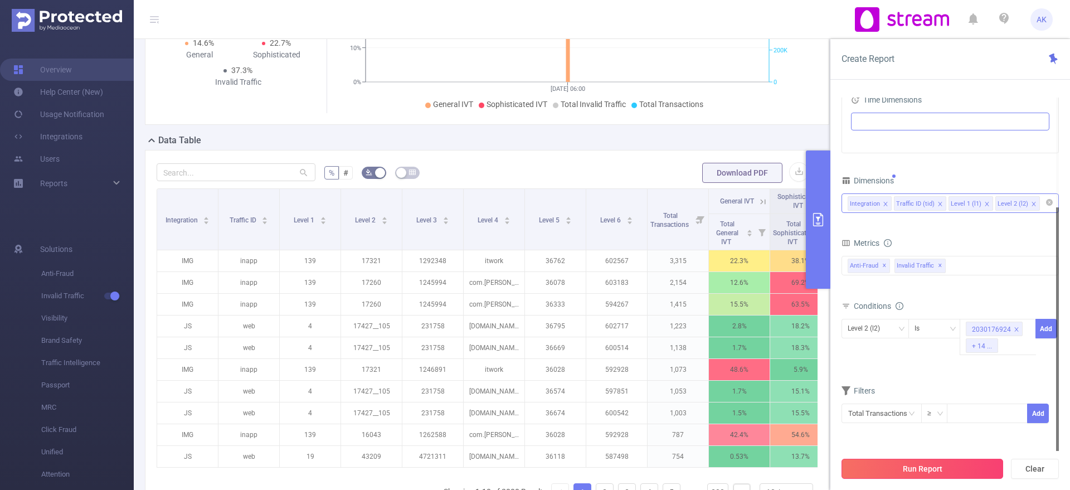
click at [856, 391] on button "Run Report" at bounding box center [923, 469] width 162 height 20
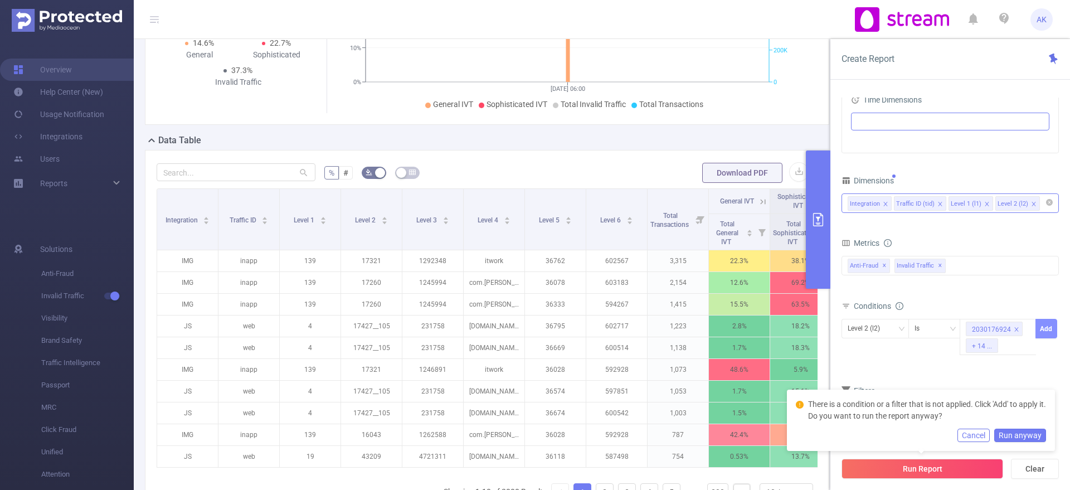
click at [856, 331] on button "Add" at bounding box center [1047, 329] width 22 height 20
click at [856, 391] on button "Run Report" at bounding box center [923, 469] width 162 height 20
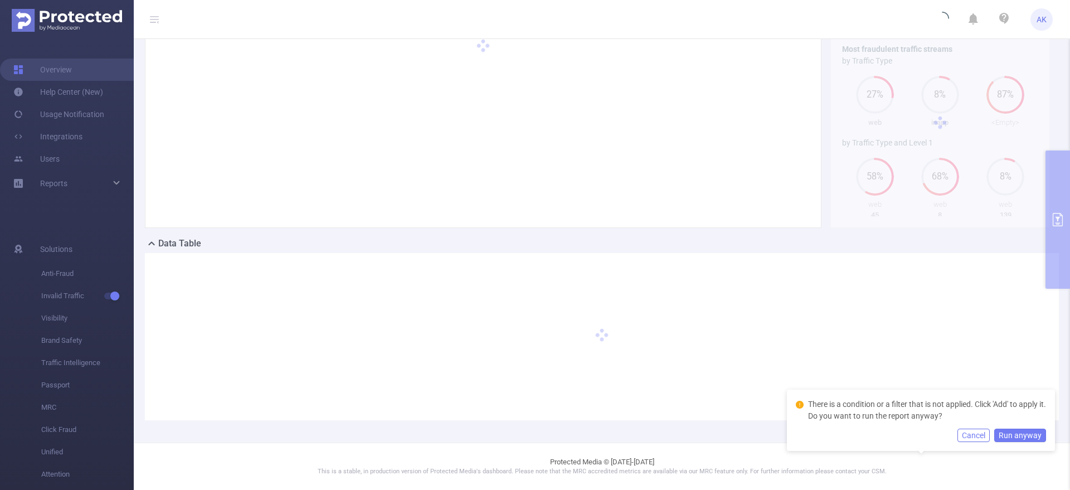
scroll to position [102, 0]
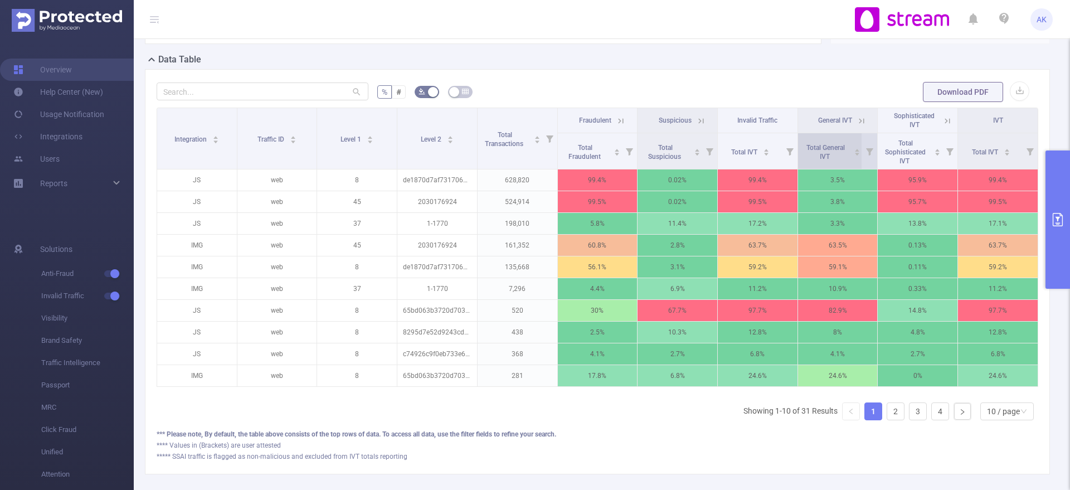
scroll to position [289, 0]
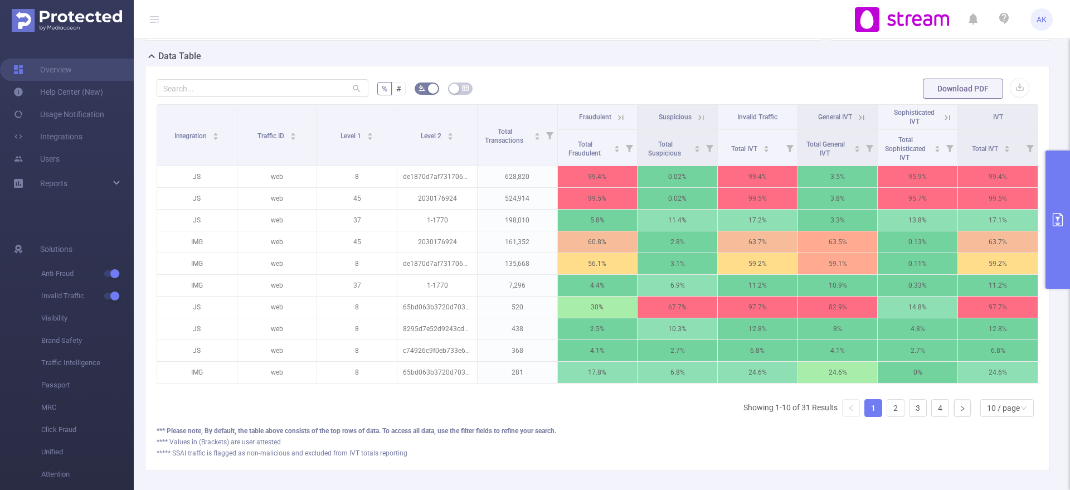
click at [856, 121] on icon at bounding box center [948, 118] width 10 height 10
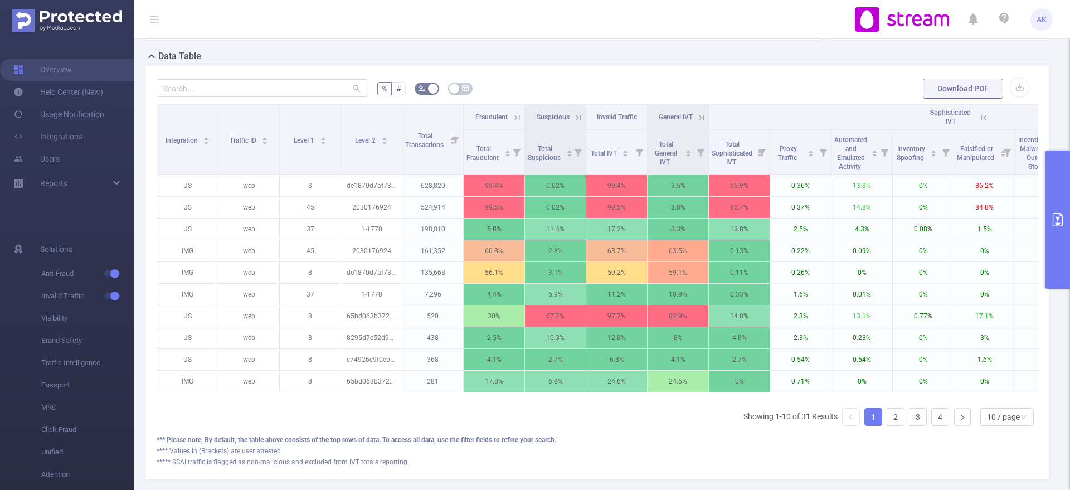
scroll to position [0, 30]
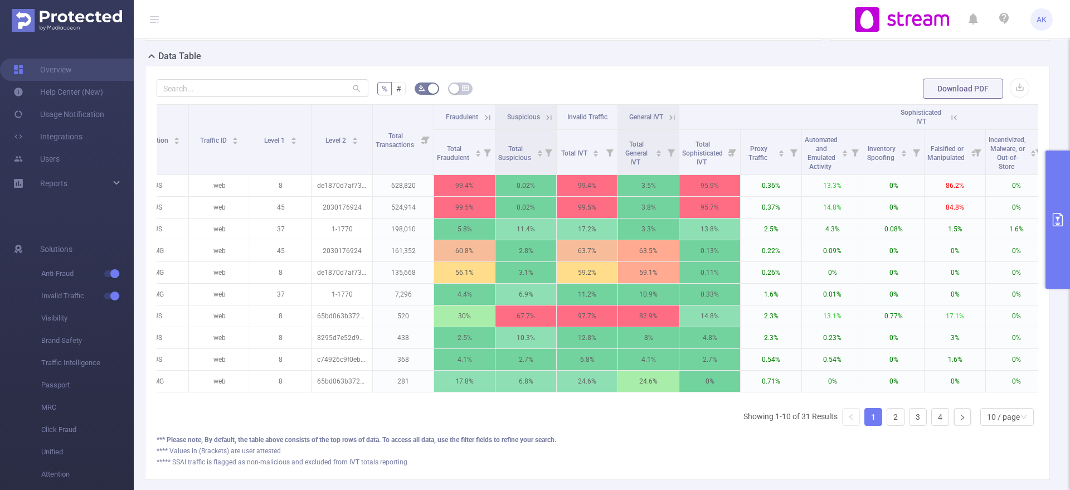
click at [856, 119] on icon at bounding box center [954, 118] width 10 height 10
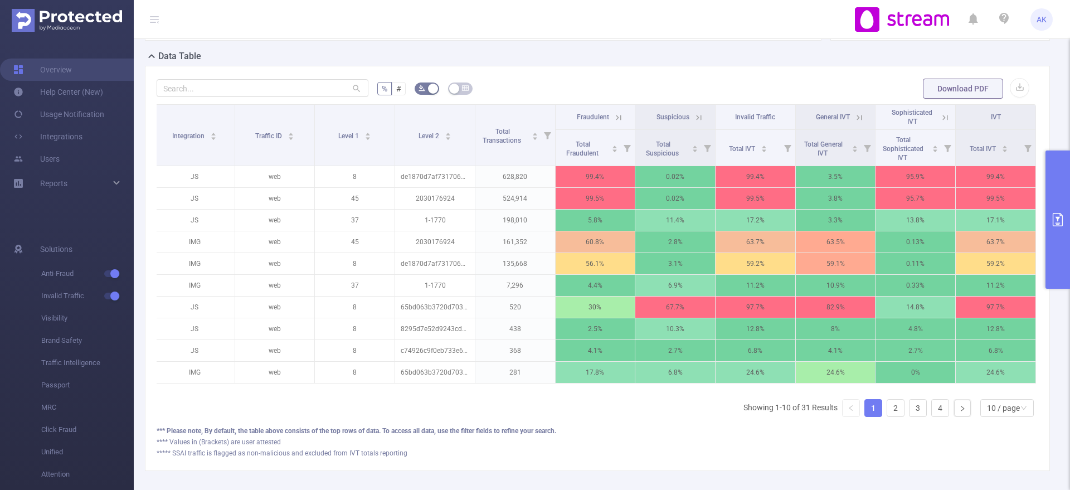
scroll to position [0, 2]
click at [856, 109] on th "General IVT" at bounding box center [836, 117] width 80 height 25
click at [851, 111] on icon at bounding box center [857, 116] width 13 height 11
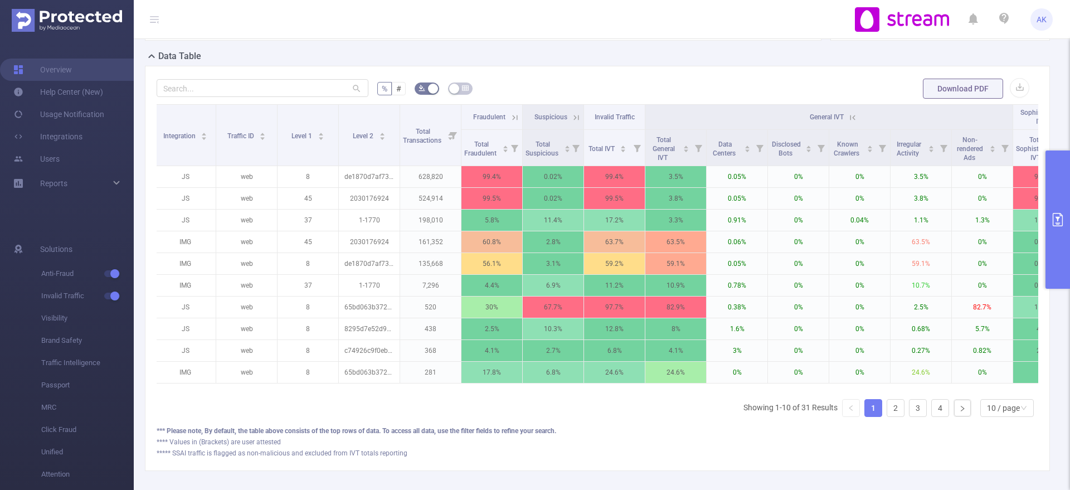
click at [853, 115] on icon at bounding box center [853, 118] width 10 height 10
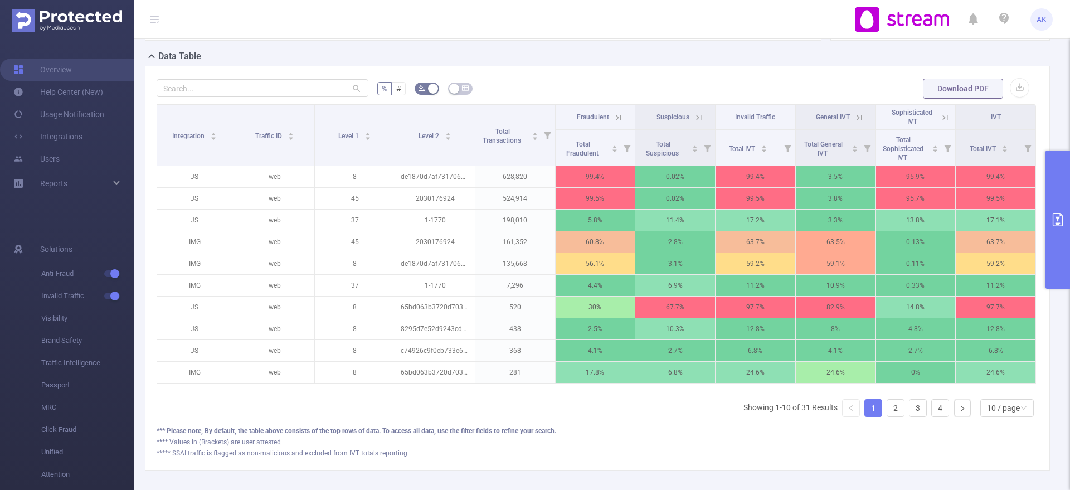
click at [855, 120] on icon at bounding box center [860, 118] width 10 height 10
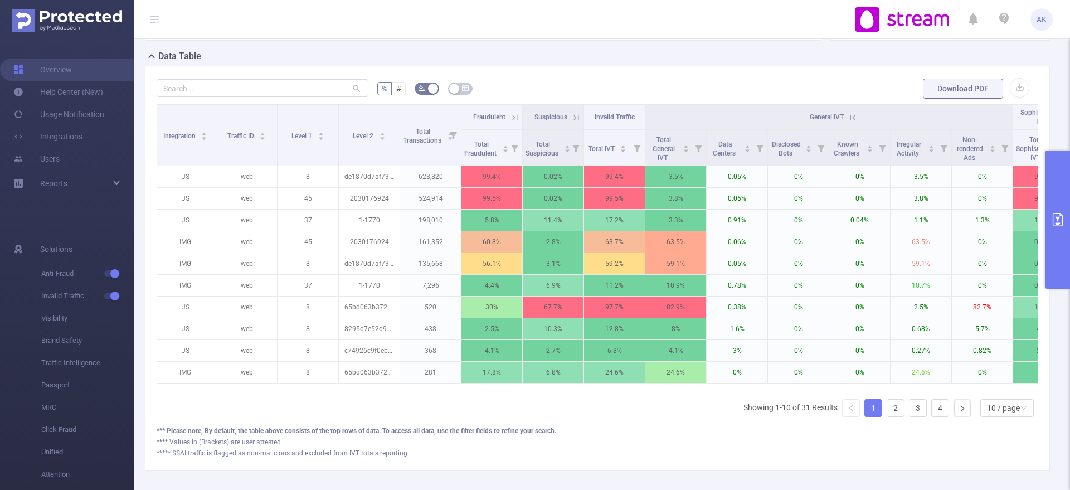
click at [852, 115] on icon at bounding box center [853, 118] width 10 height 10
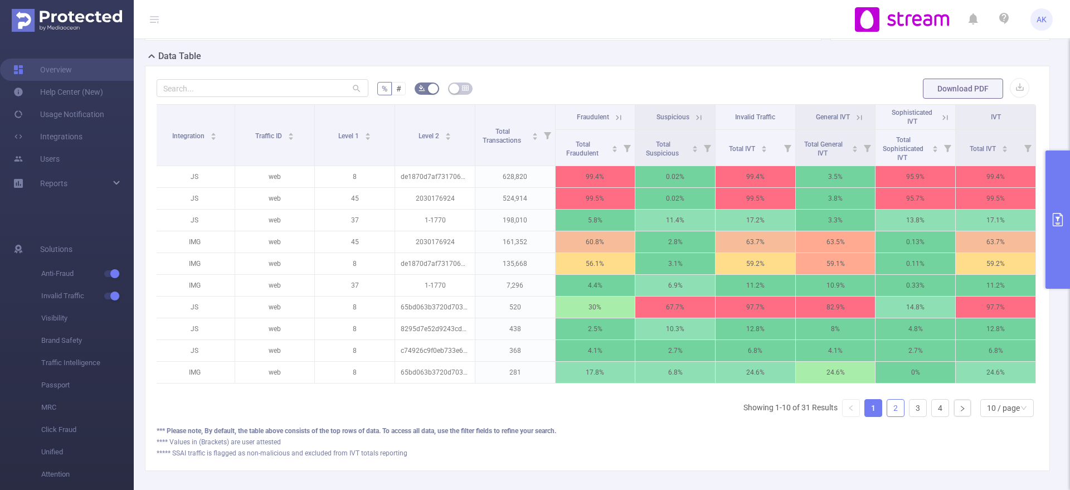
click at [856, 391] on link "2" at bounding box center [896, 408] width 17 height 17
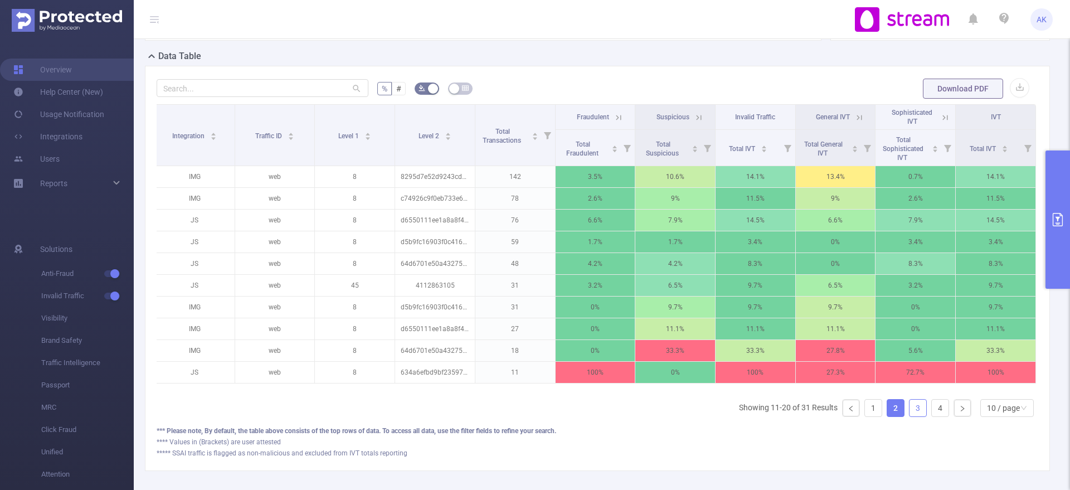
click at [856, 391] on link "3" at bounding box center [918, 408] width 17 height 17
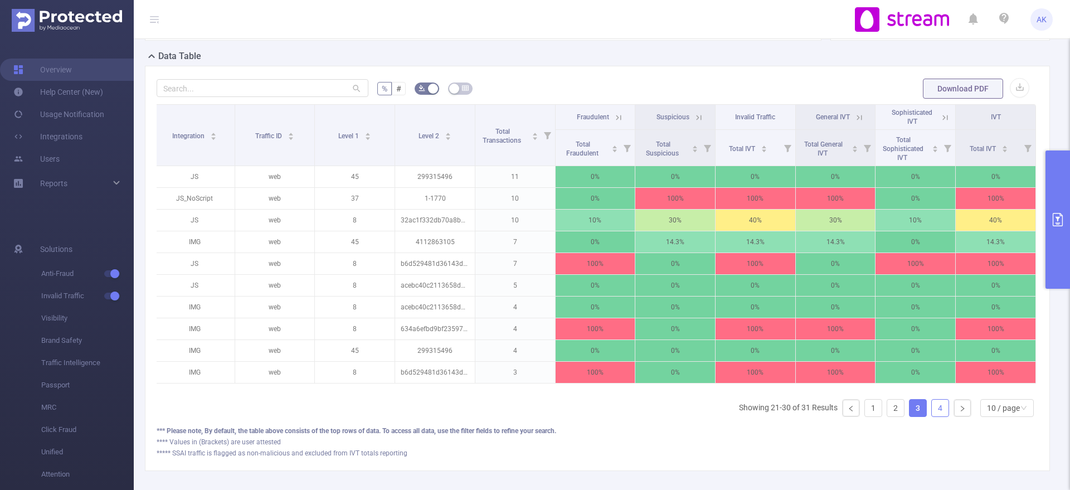
click at [856, 391] on link "4" at bounding box center [940, 408] width 17 height 17
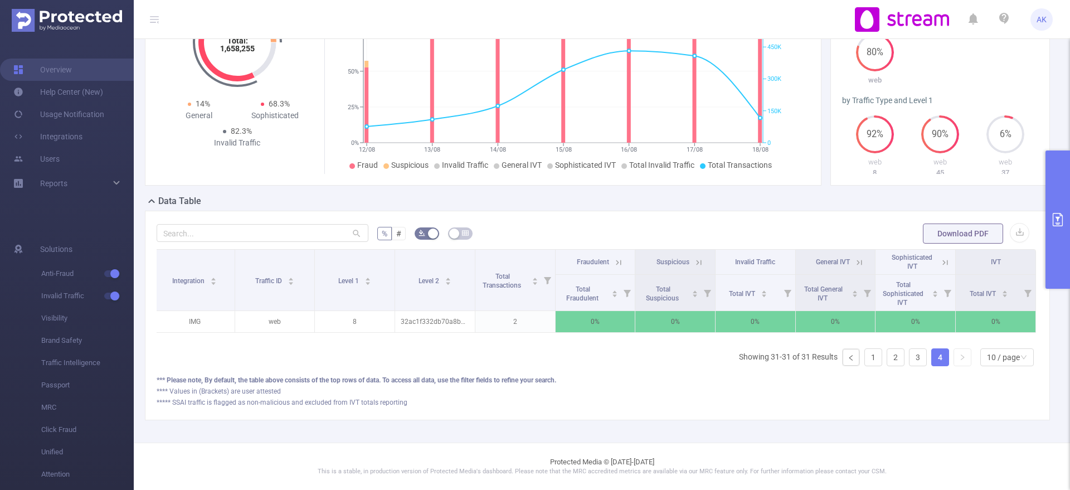
scroll to position [155, 0]
click at [856, 360] on link "1" at bounding box center [873, 357] width 17 height 17
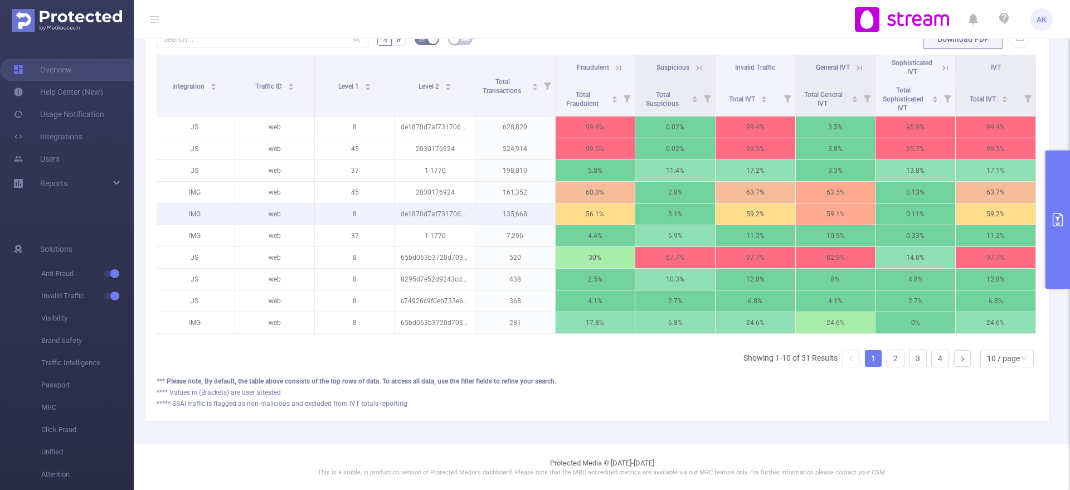
scroll to position [341, 0]
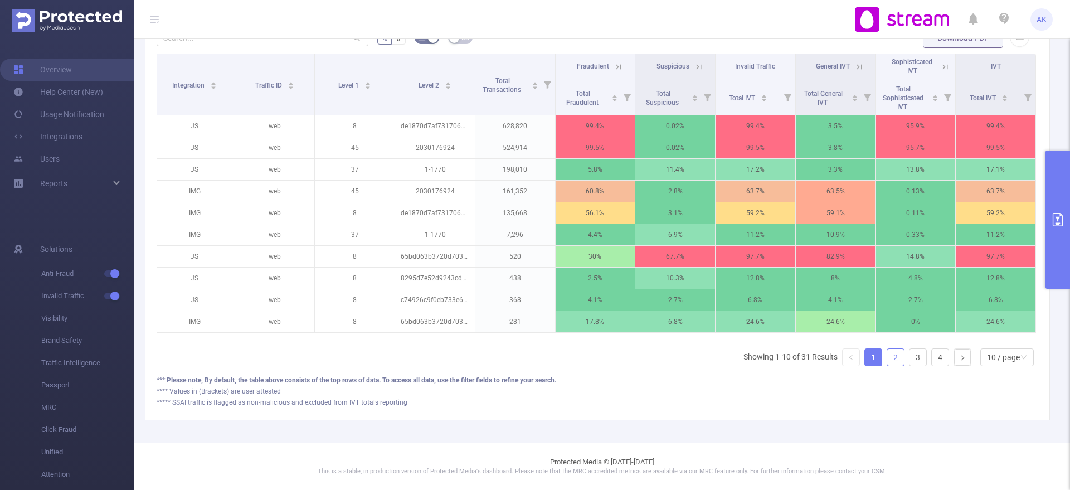
click at [856, 366] on link "2" at bounding box center [896, 357] width 17 height 17
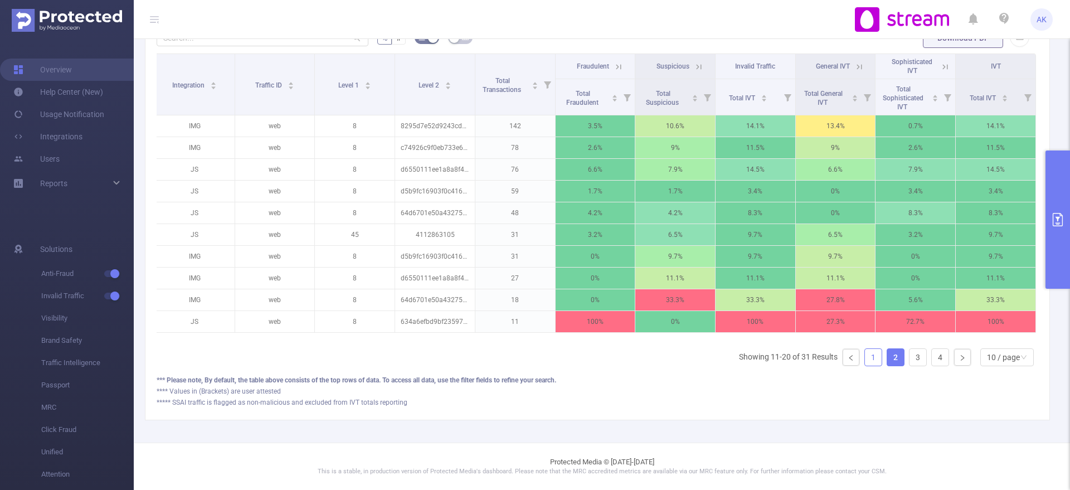
click at [856, 366] on link "1" at bounding box center [873, 357] width 17 height 17
